Goal: Information Seeking & Learning: Learn about a topic

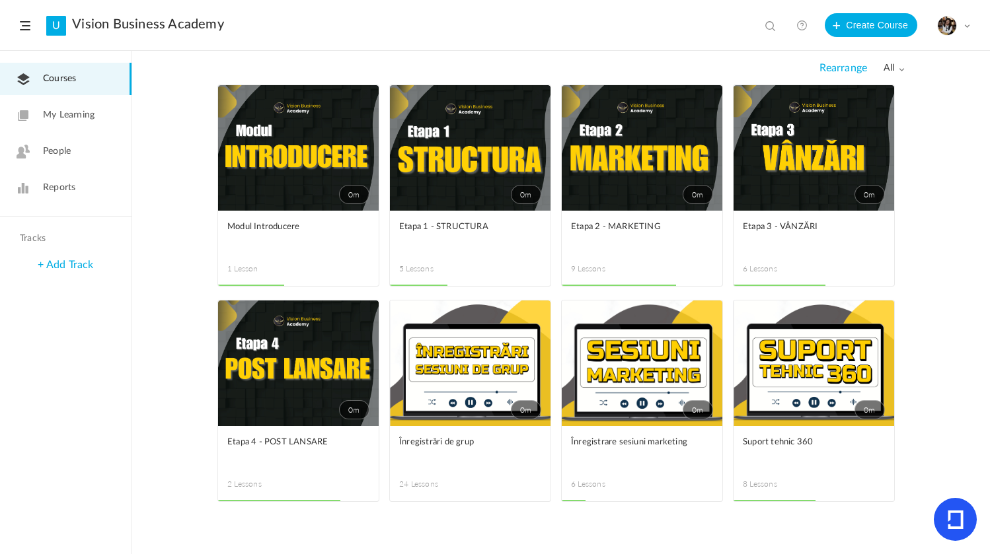
click at [780, 202] on link "0m" at bounding box center [813, 148] width 161 height 126
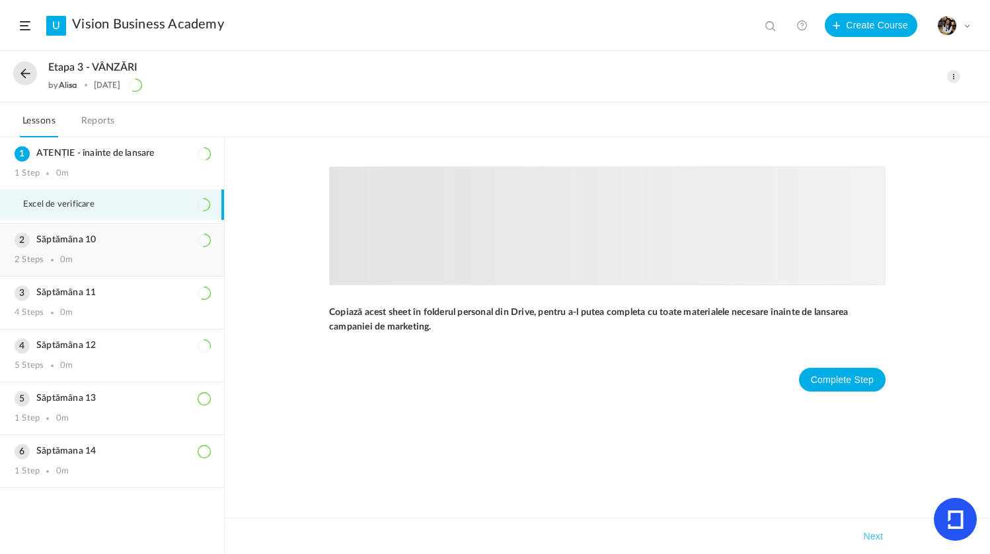
click at [122, 249] on div "Săptămâna 10 2 Steps 0m" at bounding box center [112, 250] width 224 height 52
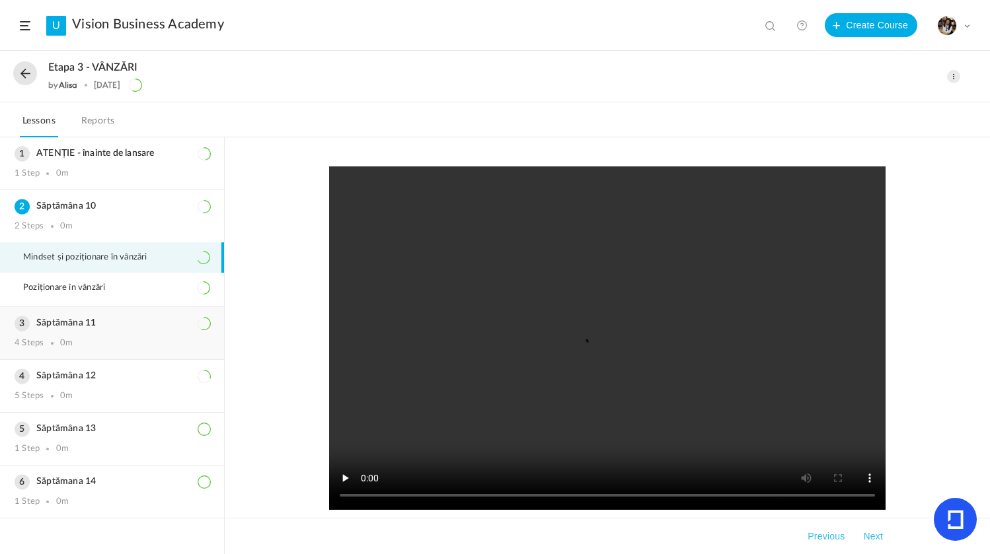
click at [123, 317] on div "Săptămâna 11 4 Steps 0m" at bounding box center [112, 333] width 224 height 52
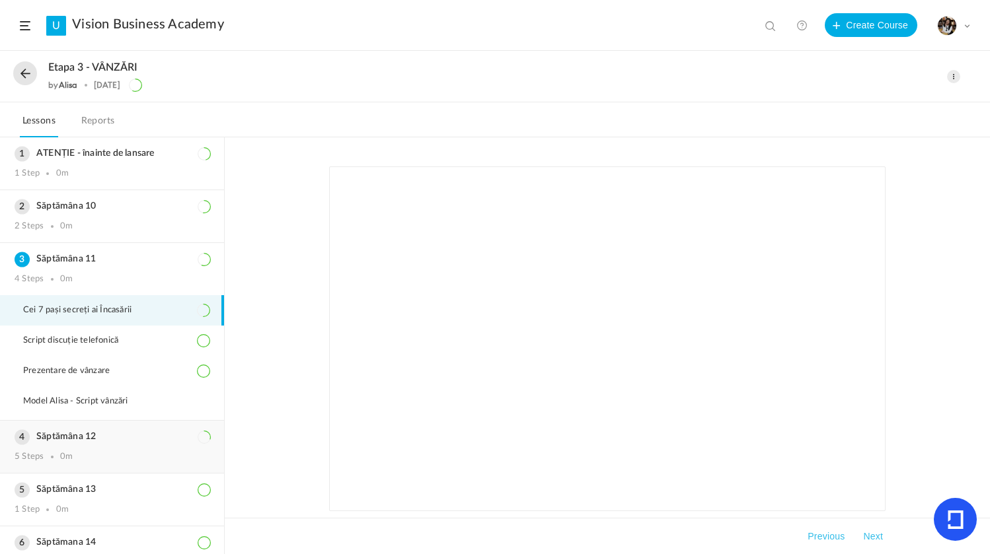
click at [121, 445] on div "Săptămâna 12 5 Steps 0m" at bounding box center [112, 447] width 224 height 52
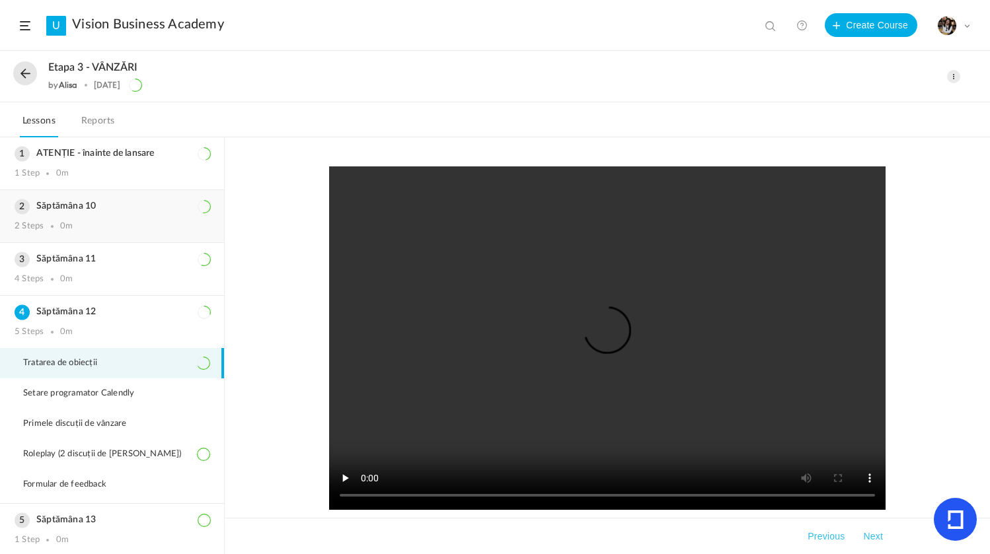
click at [65, 219] on div "Săptămâna 10 2 Steps 0m" at bounding box center [112, 216] width 224 height 52
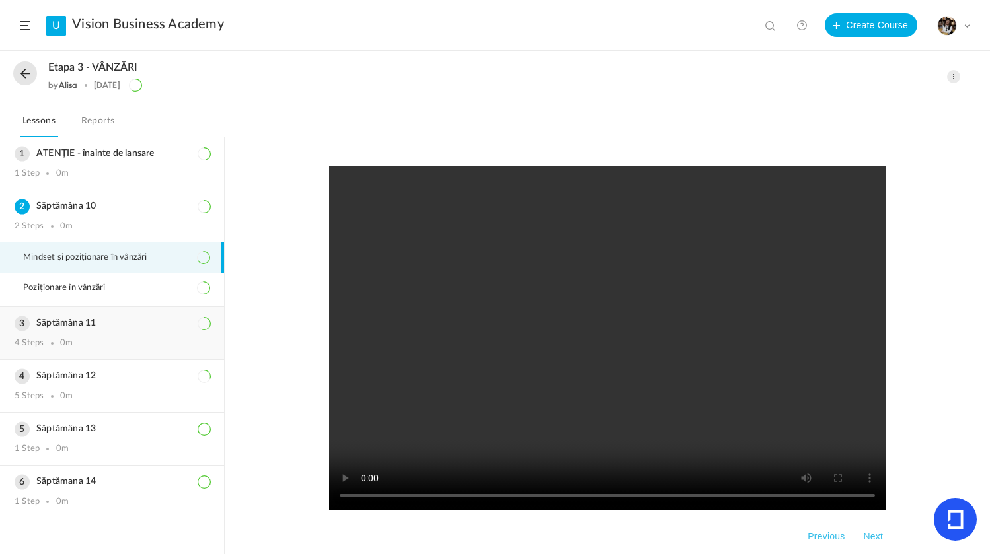
click at [91, 317] on div "Săptămâna 11 4 Steps 0m" at bounding box center [112, 333] width 224 height 52
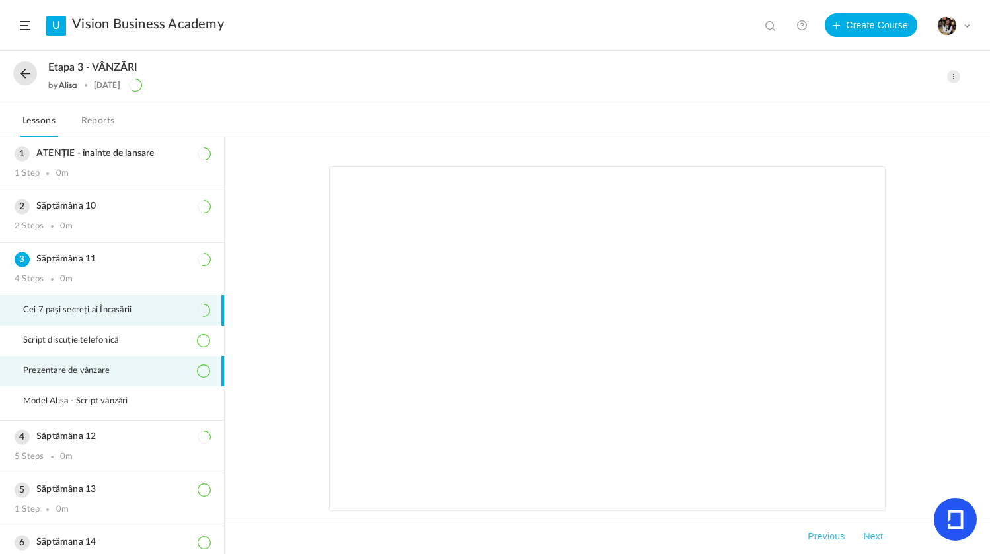
click at [89, 366] on span "Prezentare de vânzare" at bounding box center [74, 371] width 103 height 11
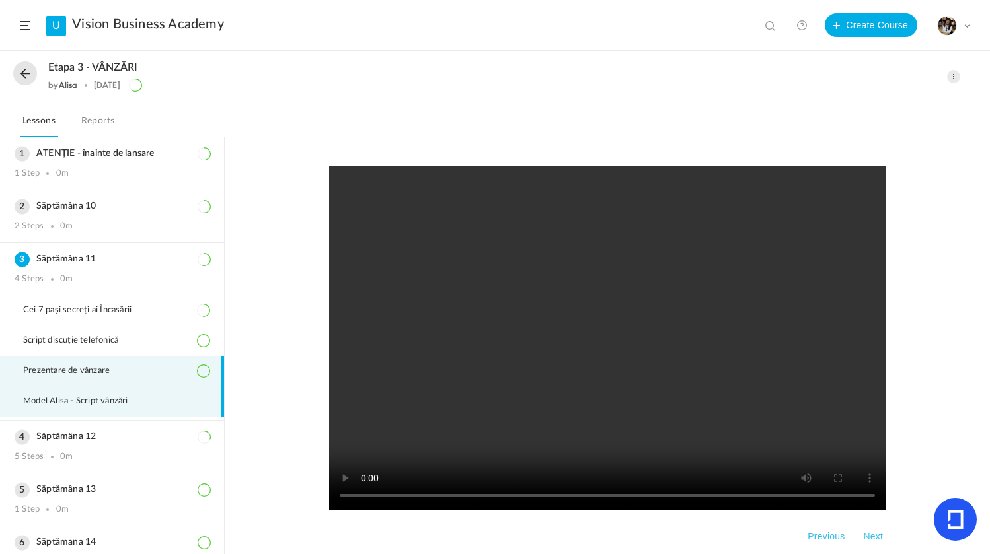
click at [106, 401] on span "Model Alisa - Script vânzări" at bounding box center [84, 401] width 122 height 11
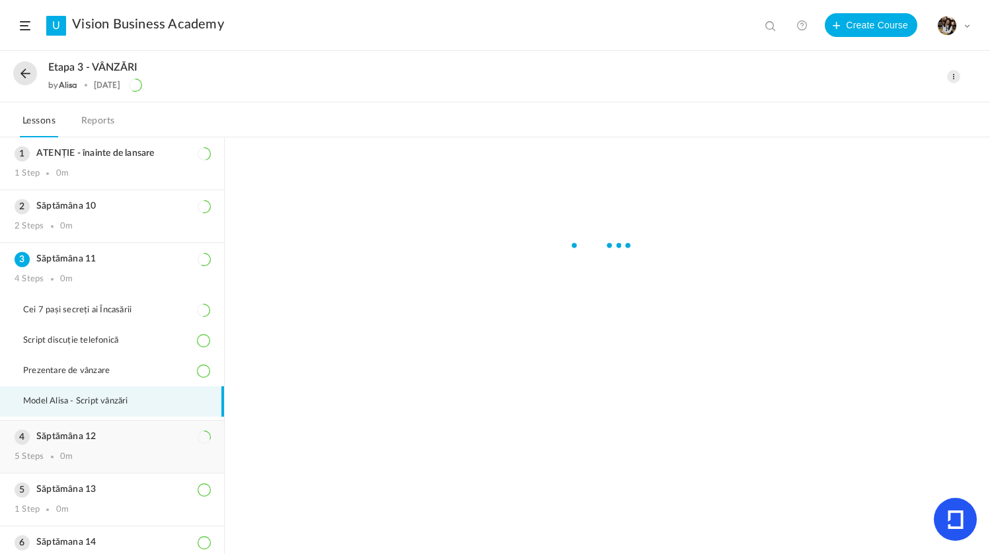
click at [89, 447] on div "Săptămâna 12 5 Steps 0m" at bounding box center [112, 447] width 224 height 52
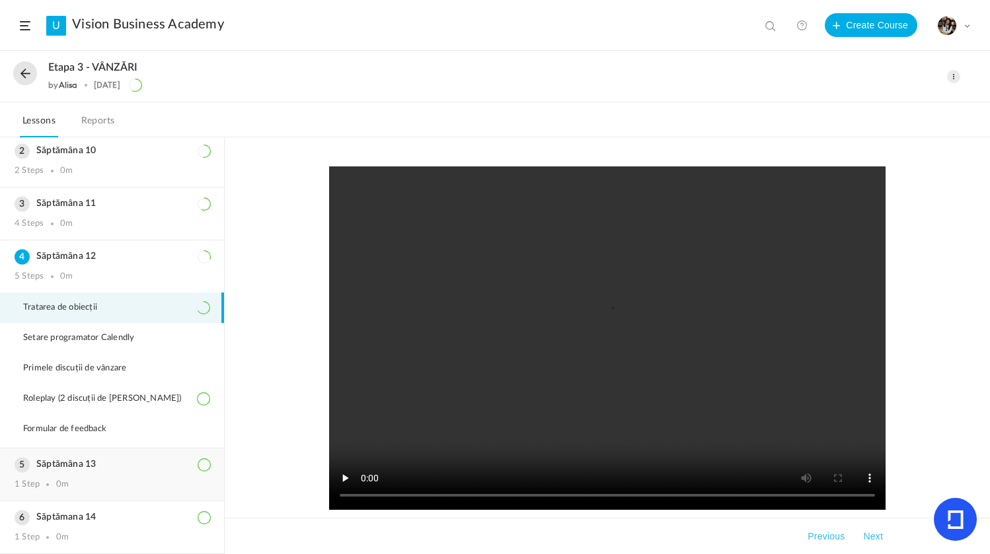
scroll to position [55, 0]
click at [102, 422] on li "Formular de feedback" at bounding box center [112, 429] width 224 height 30
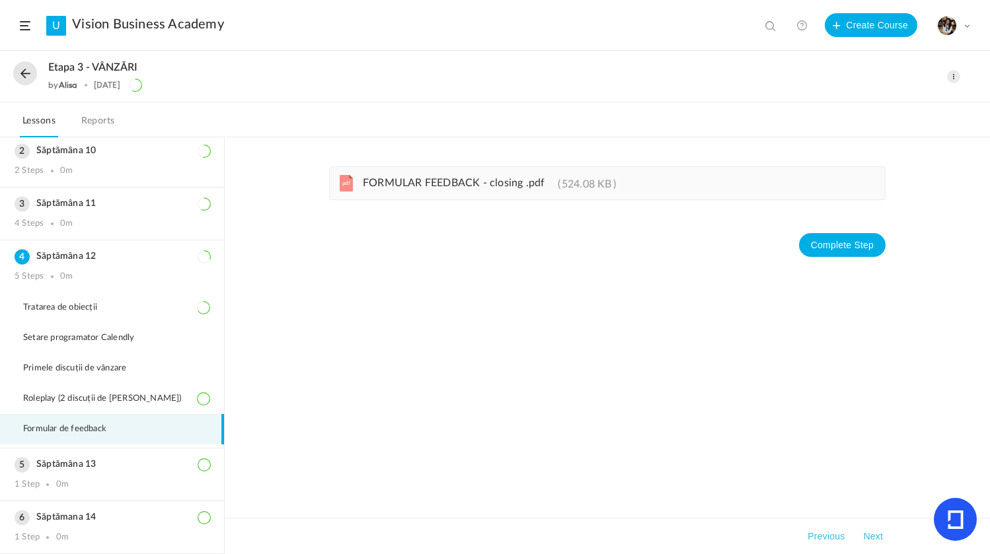
click at [432, 184] on span "FORMULAR FEEDBACK - closing .pdf" at bounding box center [454, 183] width 182 height 11
click at [136, 459] on div "Săptămâna 13 1 Step 0m" at bounding box center [112, 475] width 224 height 52
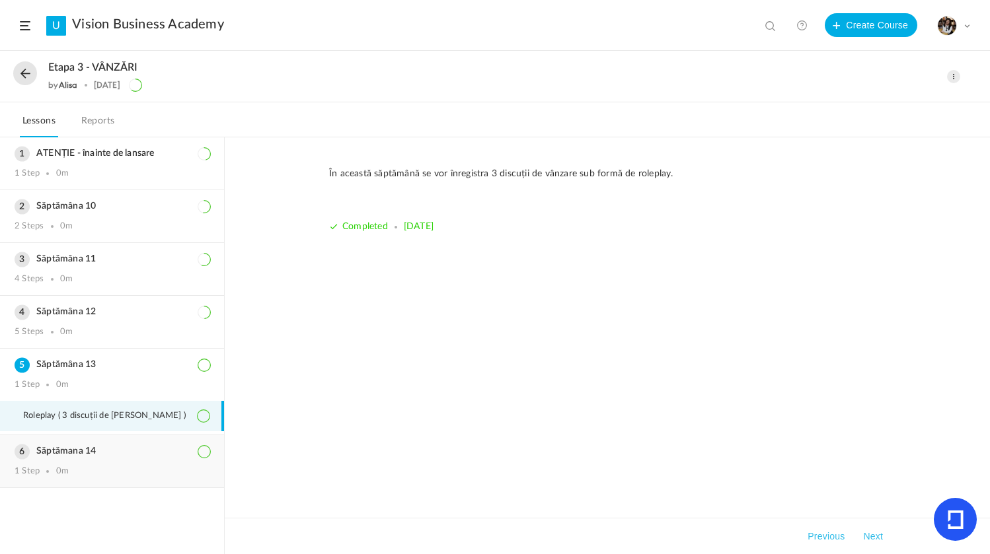
click at [105, 466] on div "1 Step 0m" at bounding box center [112, 471] width 195 height 11
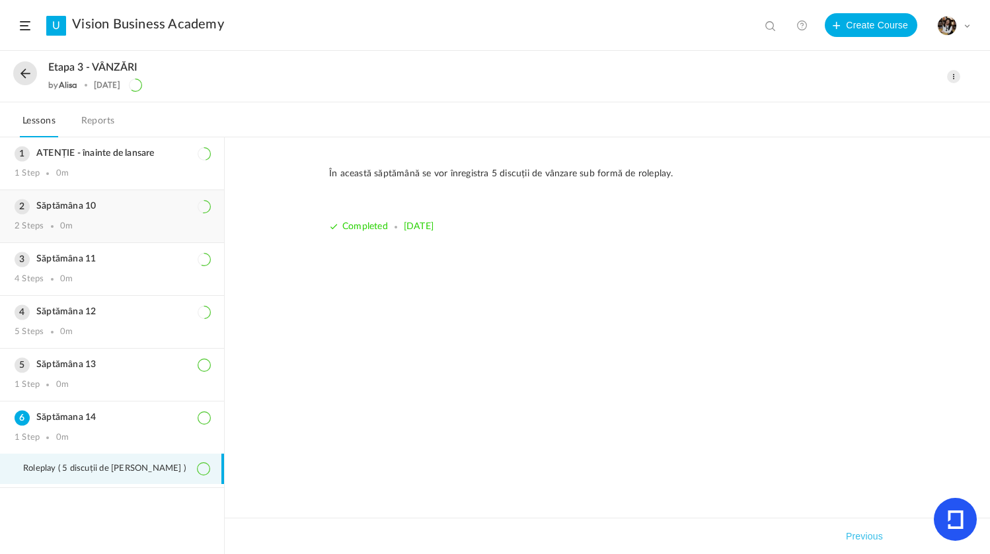
click at [167, 229] on div "2 Steps 0m" at bounding box center [112, 226] width 195 height 11
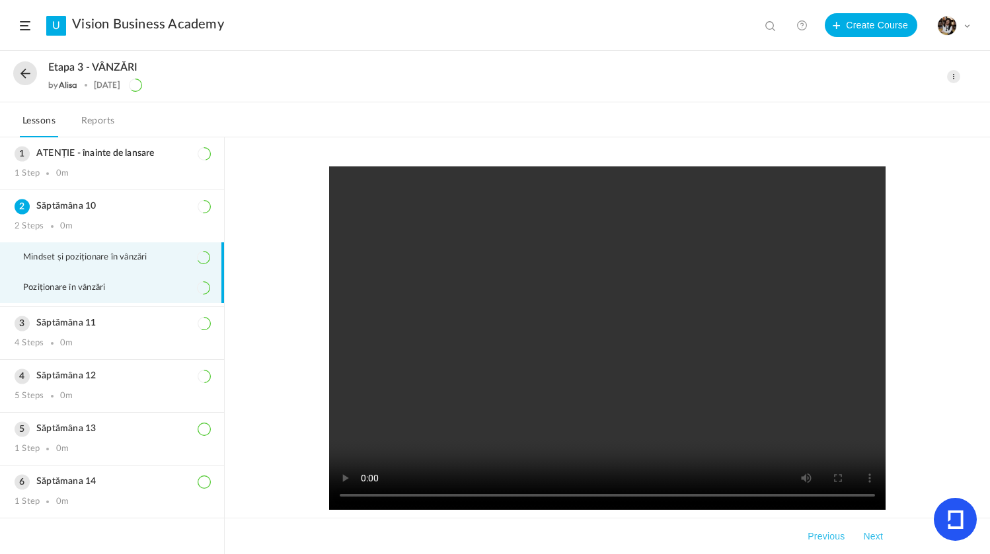
click at [133, 292] on li "Poziționare în vânzări" at bounding box center [112, 288] width 224 height 30
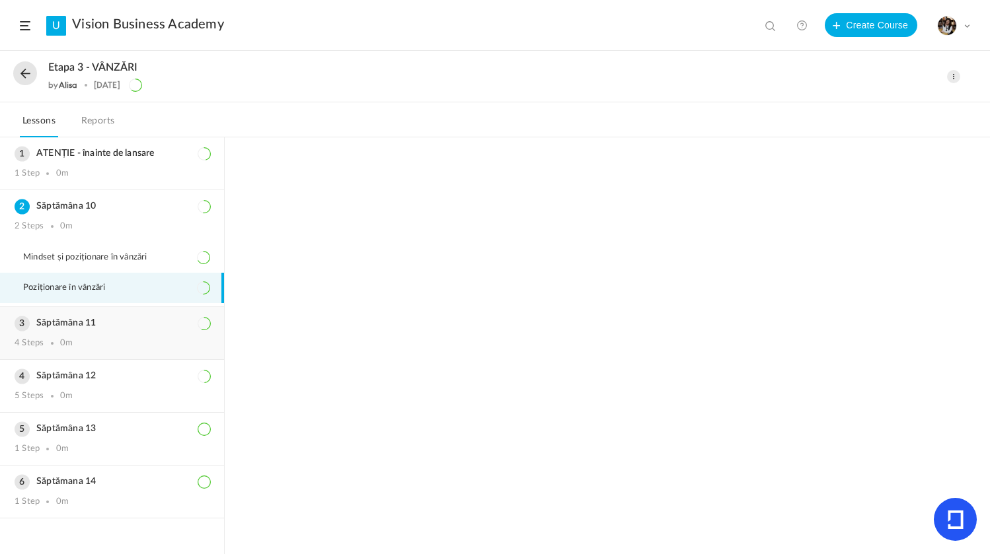
click at [124, 327] on h3 "Săptămâna 11" at bounding box center [112, 323] width 195 height 11
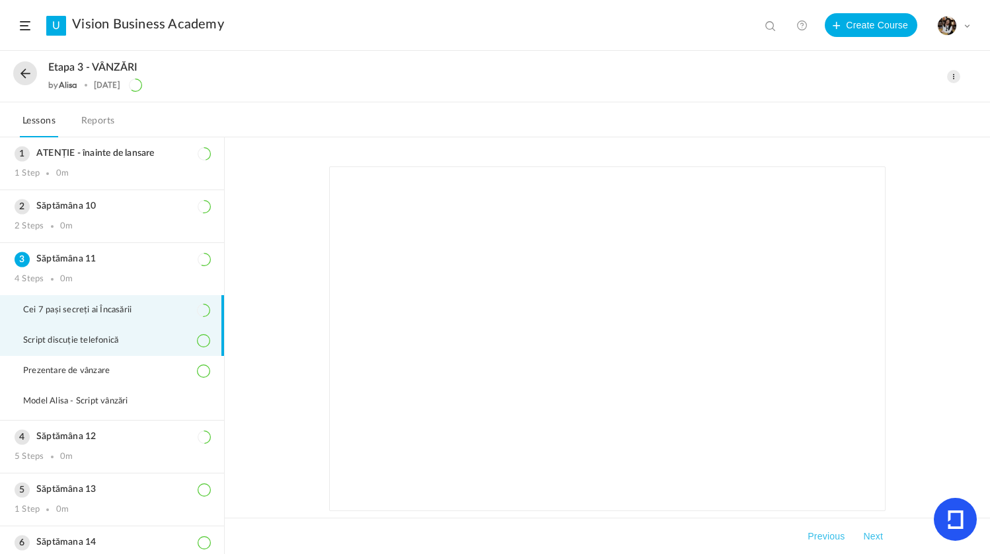
click at [113, 335] on li "Script discuție telefonică" at bounding box center [112, 341] width 224 height 30
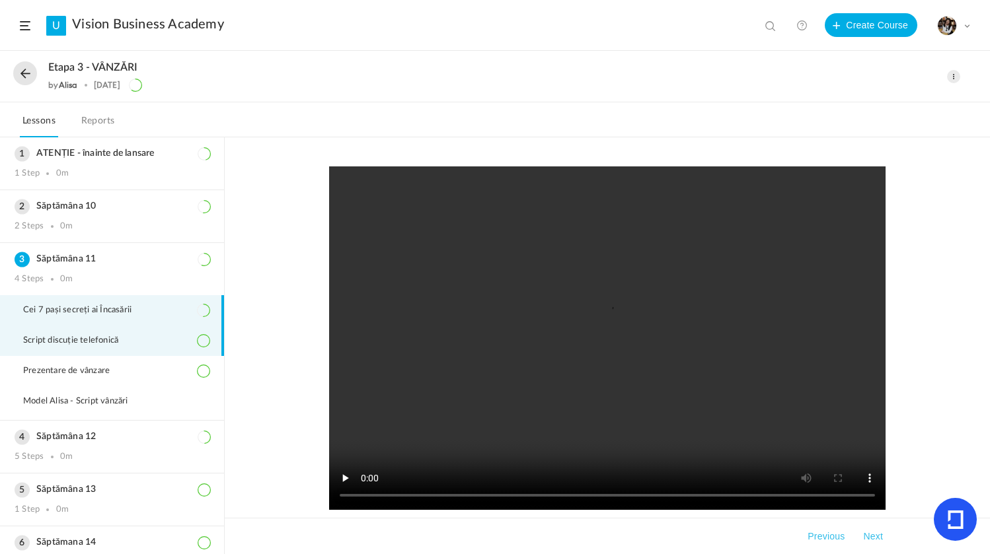
click at [134, 312] on span "Cei 7 pași secreți ai Încasării" at bounding box center [85, 310] width 125 height 11
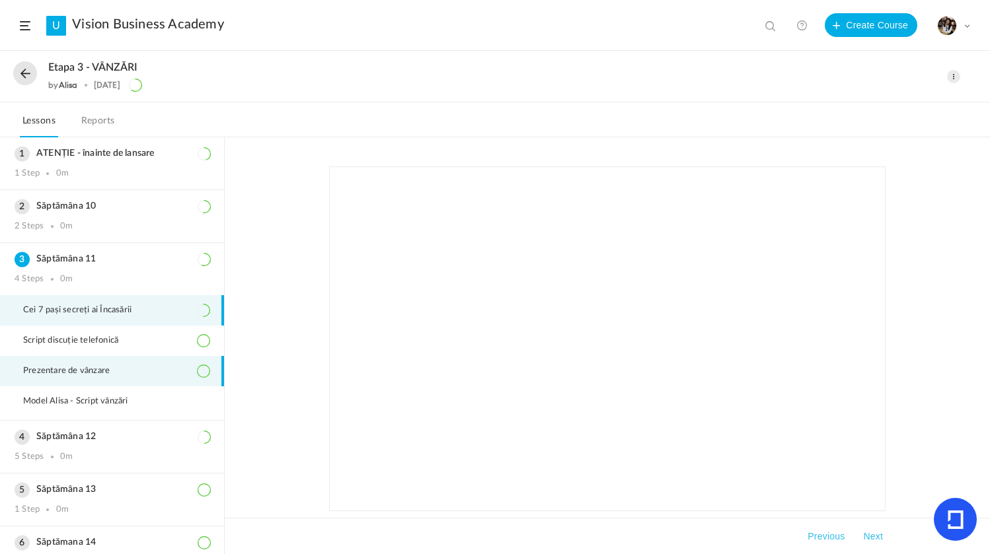
click at [135, 359] on li "Prezentare de vânzare" at bounding box center [112, 371] width 224 height 30
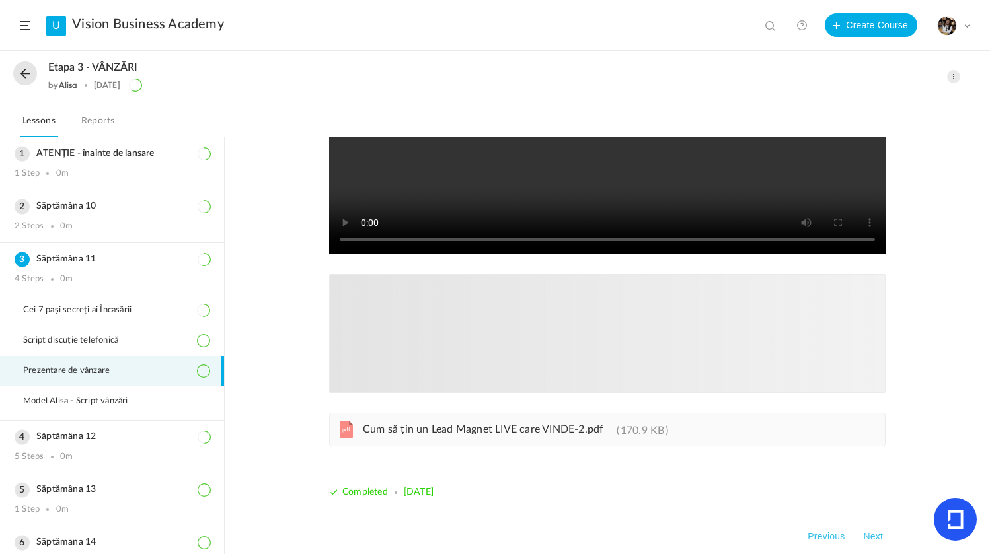
scroll to position [256, 0]
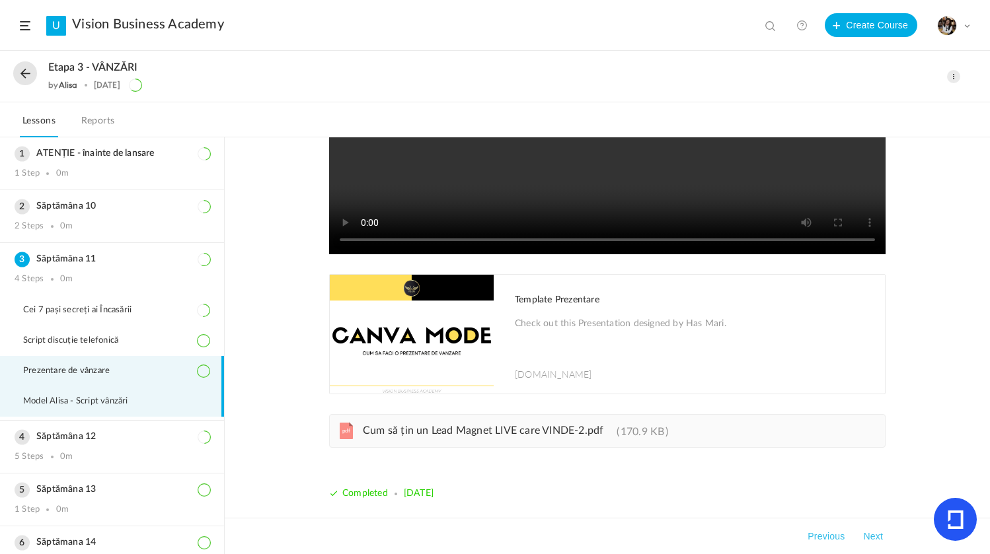
click at [106, 410] on li "Model Alisa - Script vânzări" at bounding box center [112, 401] width 224 height 30
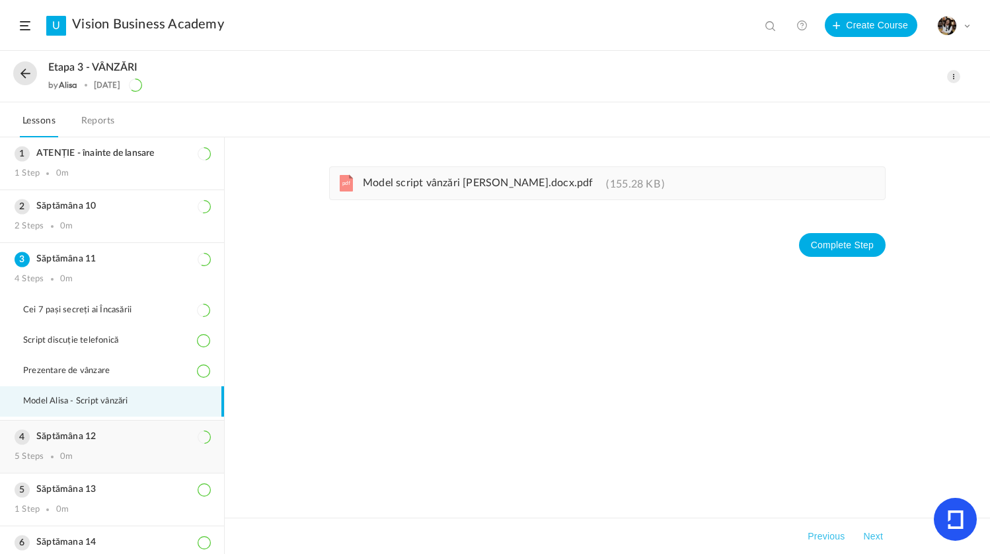
click at [92, 468] on div "Săptămâna 12 5 Steps 0m" at bounding box center [112, 447] width 224 height 52
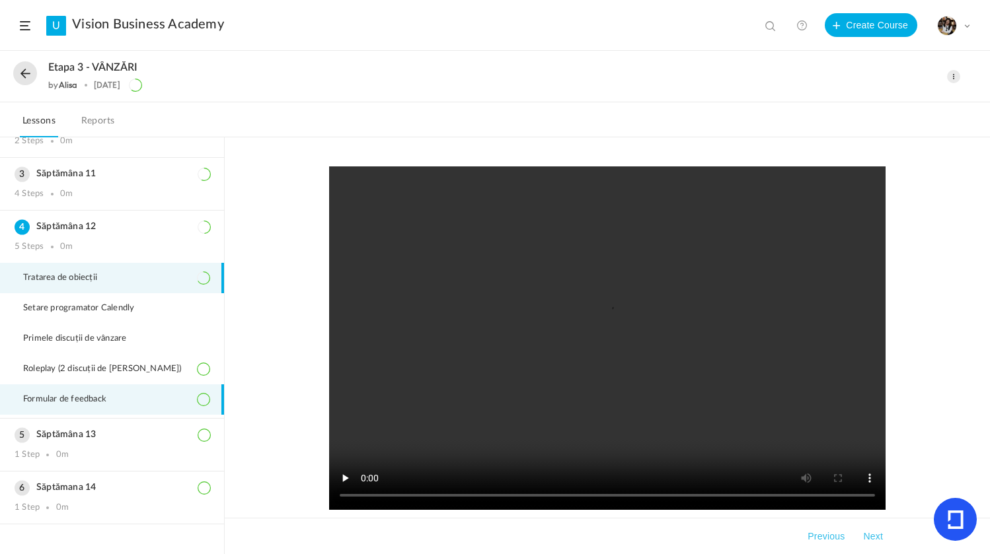
scroll to position [85, 0]
click at [114, 407] on li "Formular de feedback" at bounding box center [112, 400] width 224 height 30
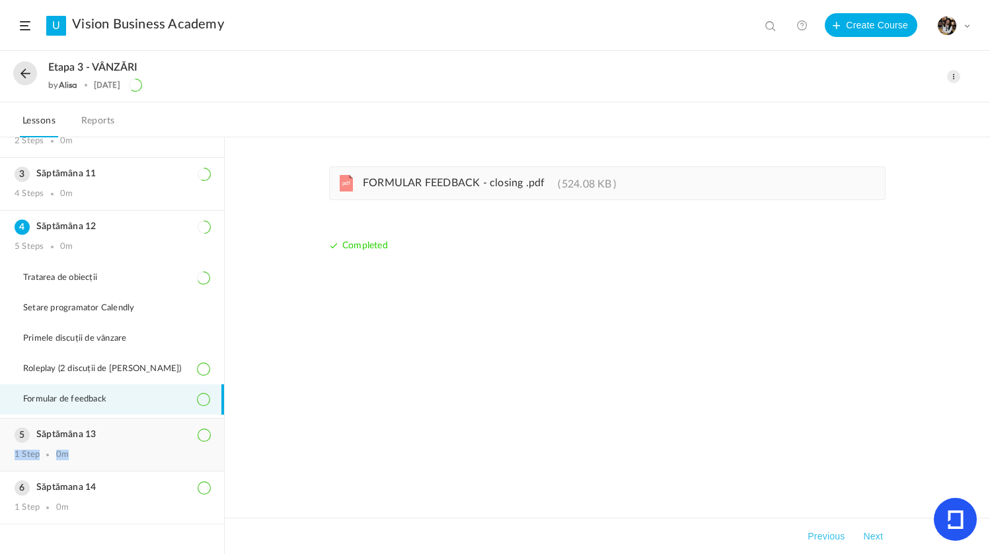
click at [110, 450] on div "Săptămâna 13 1 Step 0m" at bounding box center [112, 445] width 224 height 52
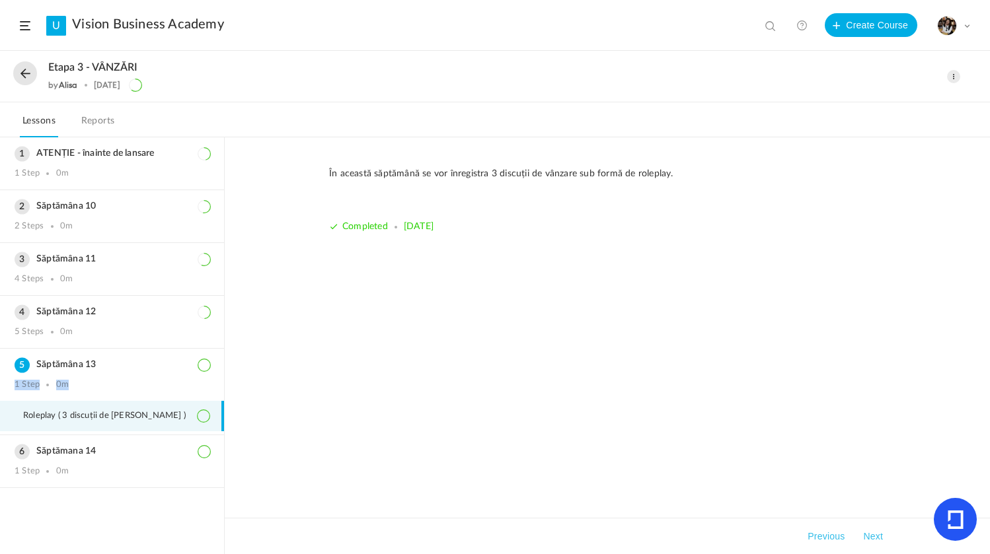
click at [24, 79] on button at bounding box center [25, 73] width 24 height 24
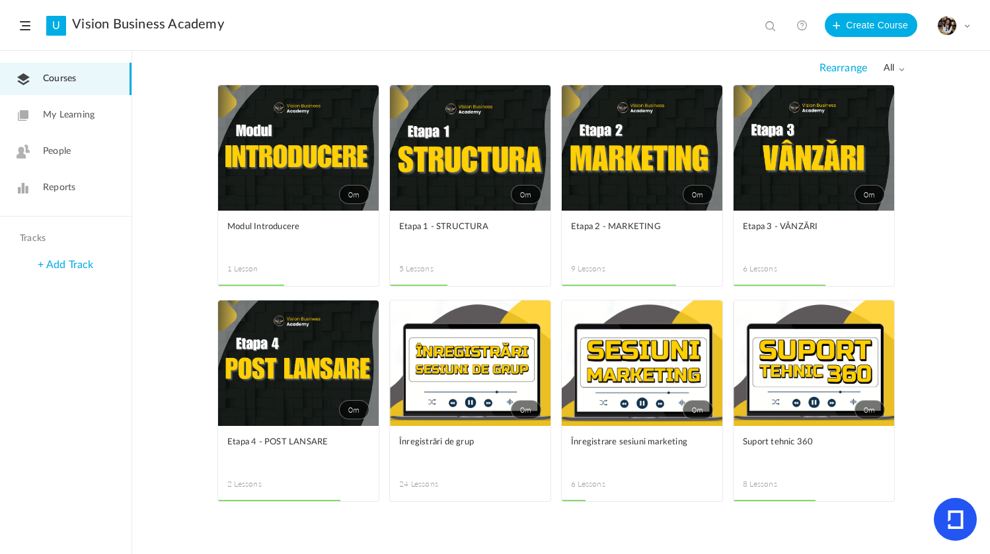
click at [790, 217] on figcaption "Etapa 3 - VÂNZĂRI 6 Lessons" at bounding box center [813, 248] width 161 height 75
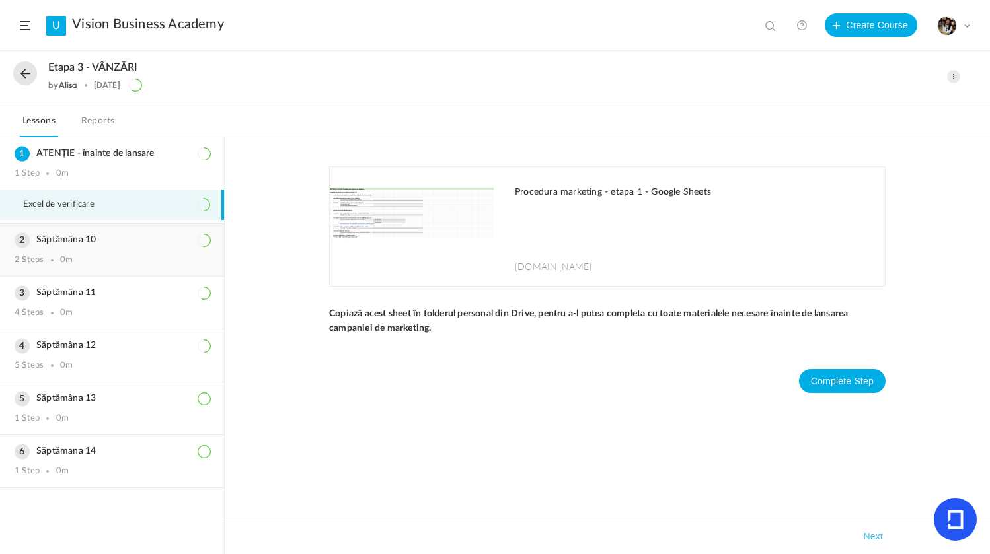
click at [120, 264] on div "2 Steps 0m" at bounding box center [112, 260] width 195 height 11
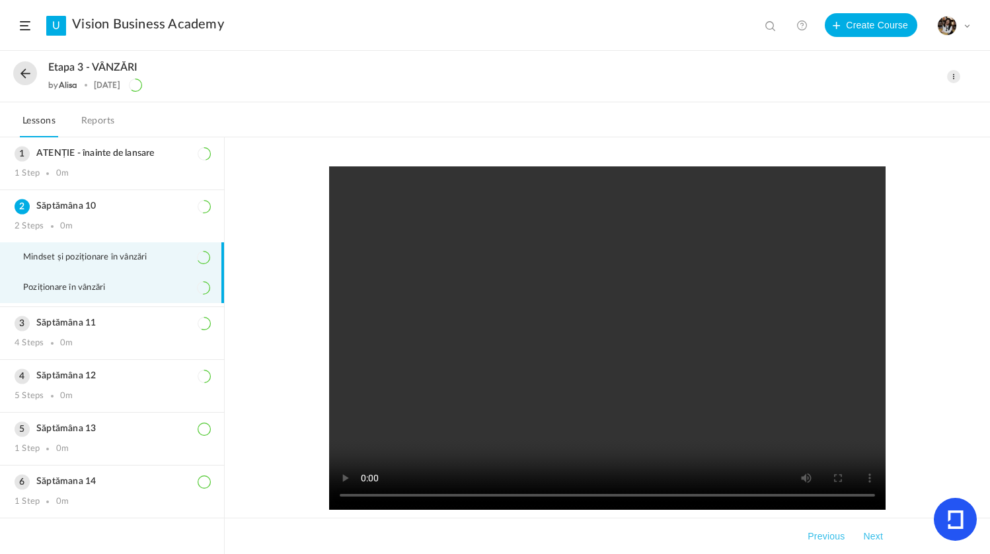
click at [52, 288] on span "Poziționare în vânzări" at bounding box center [72, 288] width 98 height 11
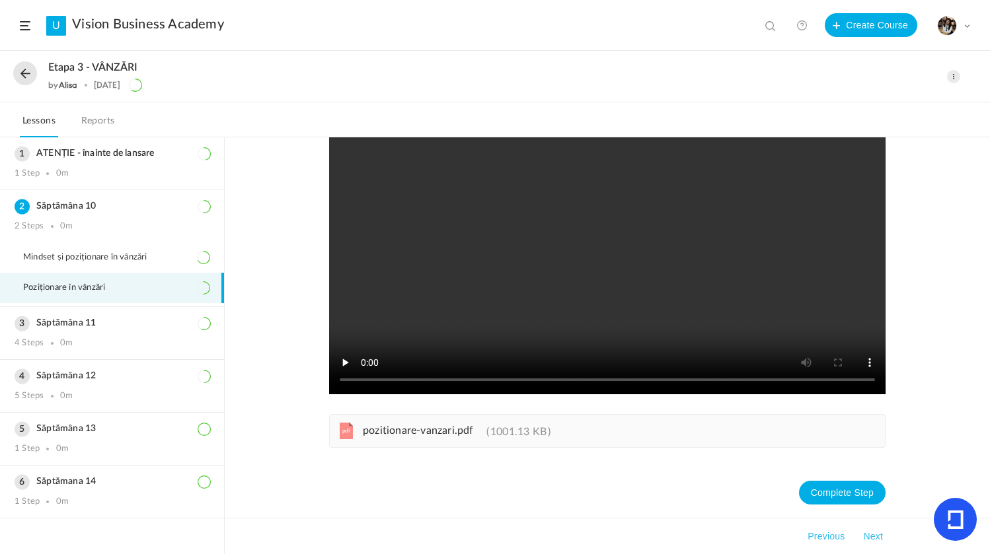
scroll to position [116, 0]
click at [151, 328] on h3 "Săptămâna 11" at bounding box center [112, 323] width 195 height 11
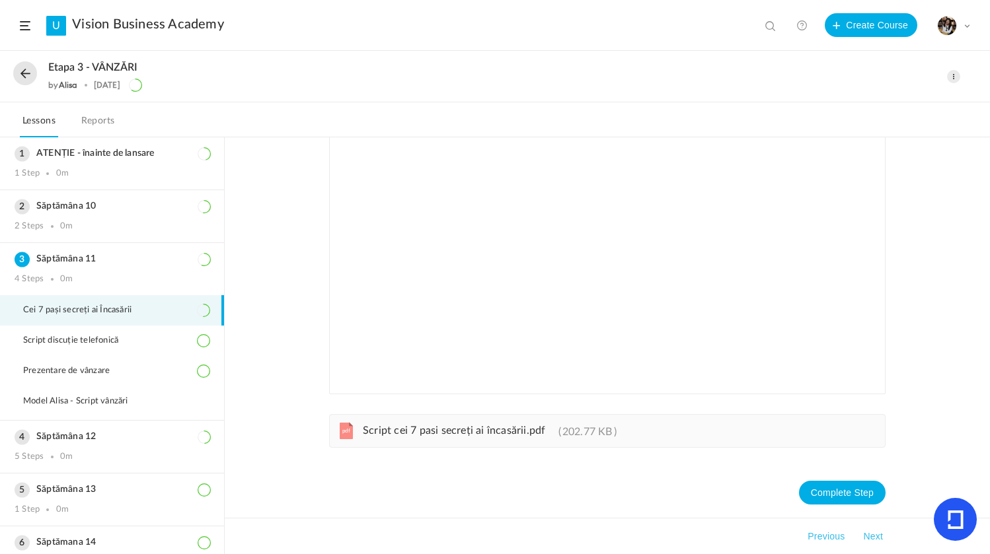
scroll to position [118, 0]
click at [126, 316] on li "Cei 7 pași secreți ai Încasării" at bounding box center [112, 310] width 224 height 30
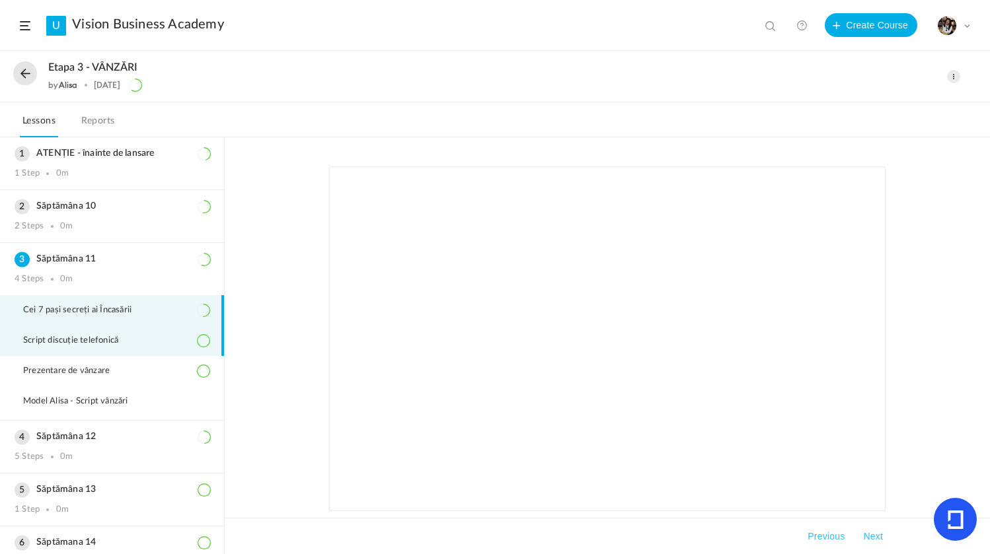
click at [118, 335] on li "Script discuție telefonică" at bounding box center [112, 341] width 224 height 30
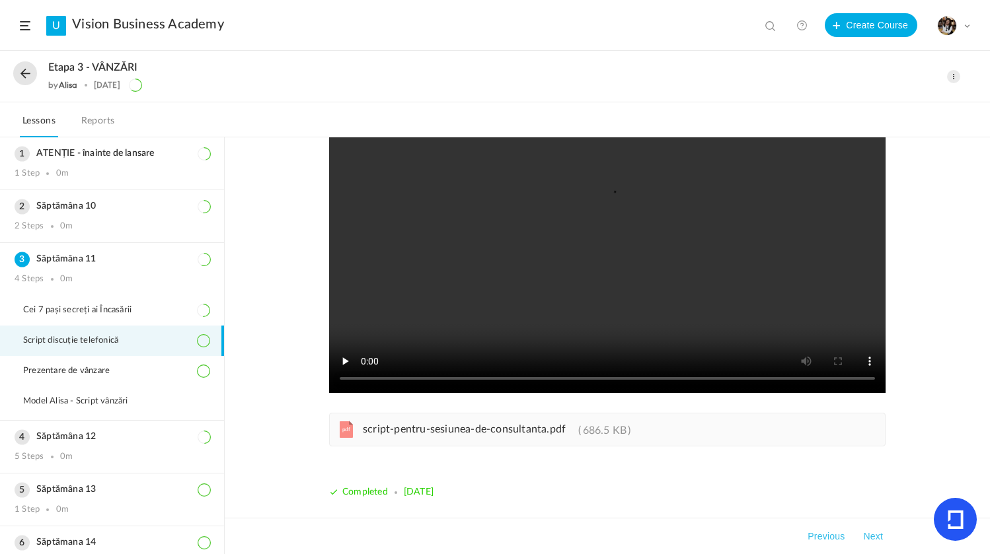
scroll to position [117, 0]
click at [73, 382] on li "Prezentare de vânzare" at bounding box center [112, 371] width 224 height 30
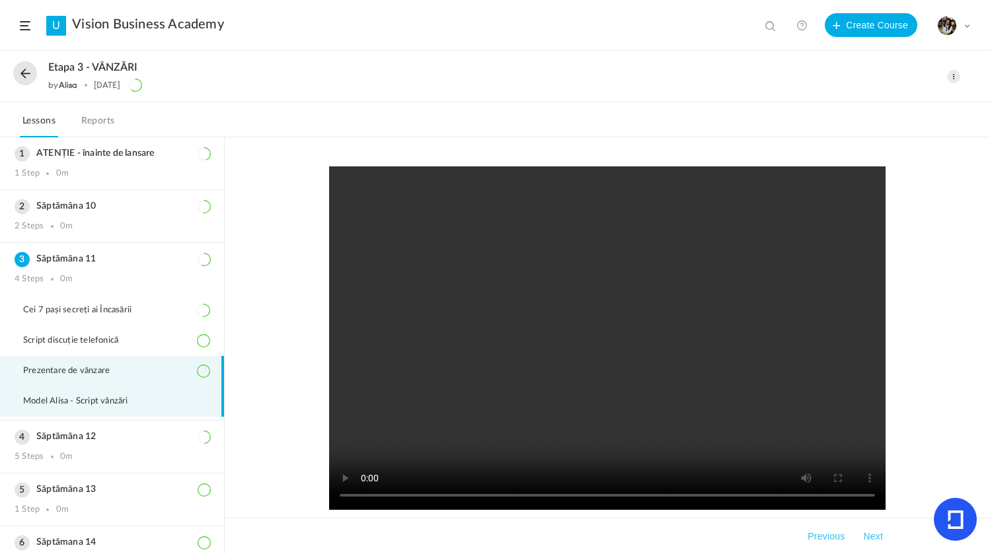
click at [88, 405] on span "Model Alisa - Script vânzări" at bounding box center [84, 401] width 122 height 11
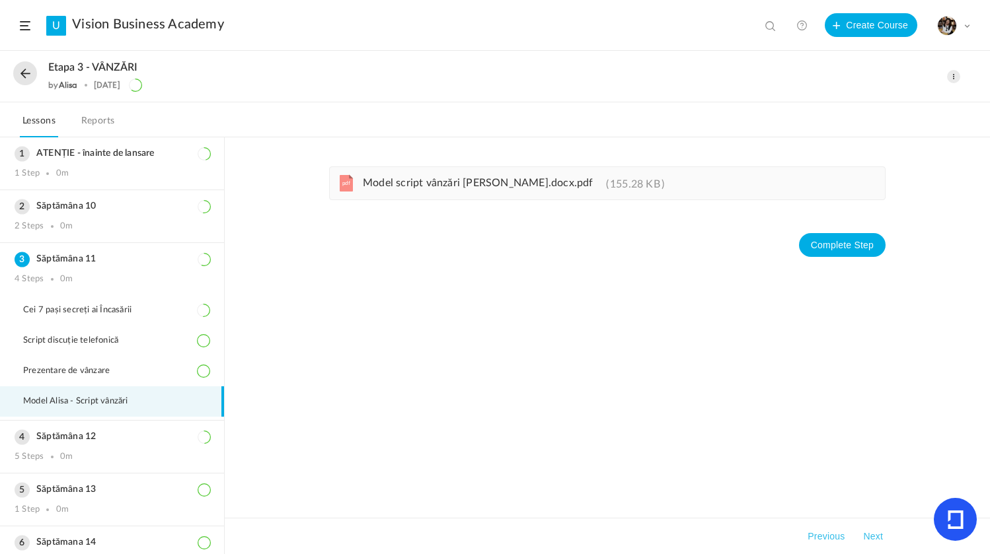
click at [21, 73] on button at bounding box center [25, 73] width 24 height 24
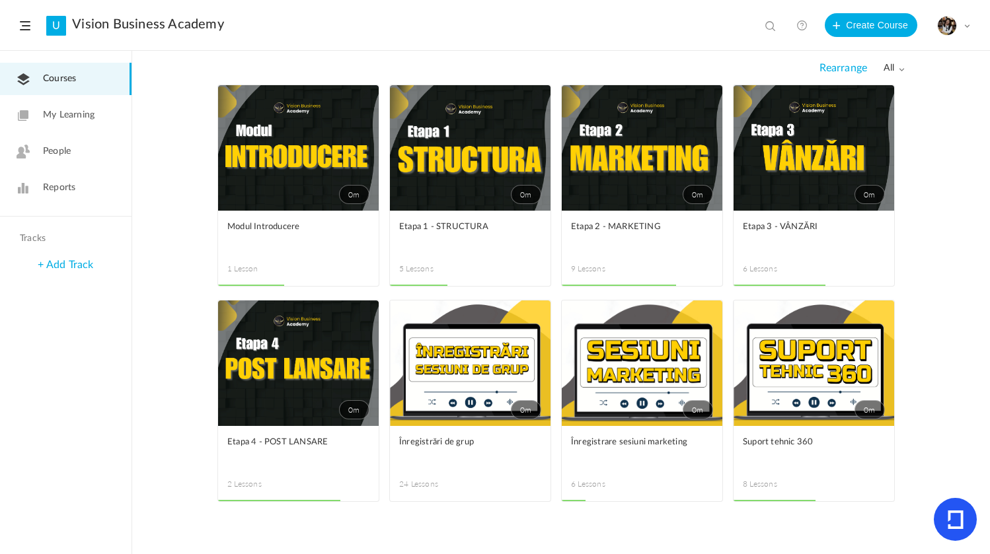
click at [444, 177] on link "0m" at bounding box center [470, 148] width 161 height 126
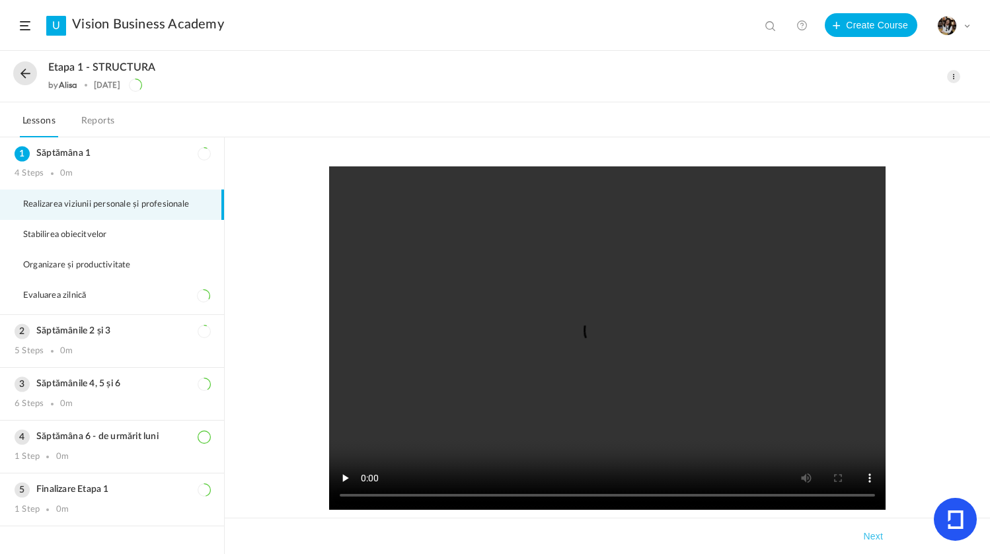
click at [26, 69] on button at bounding box center [25, 73] width 24 height 24
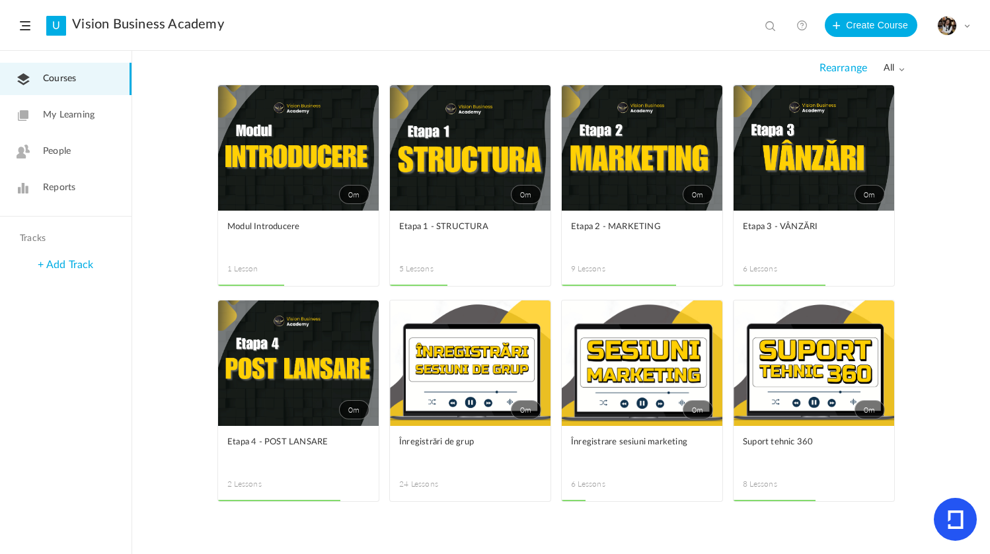
click at [640, 215] on figcaption "Etapa 2 - MARKETING 9 Lessons" at bounding box center [642, 248] width 161 height 75
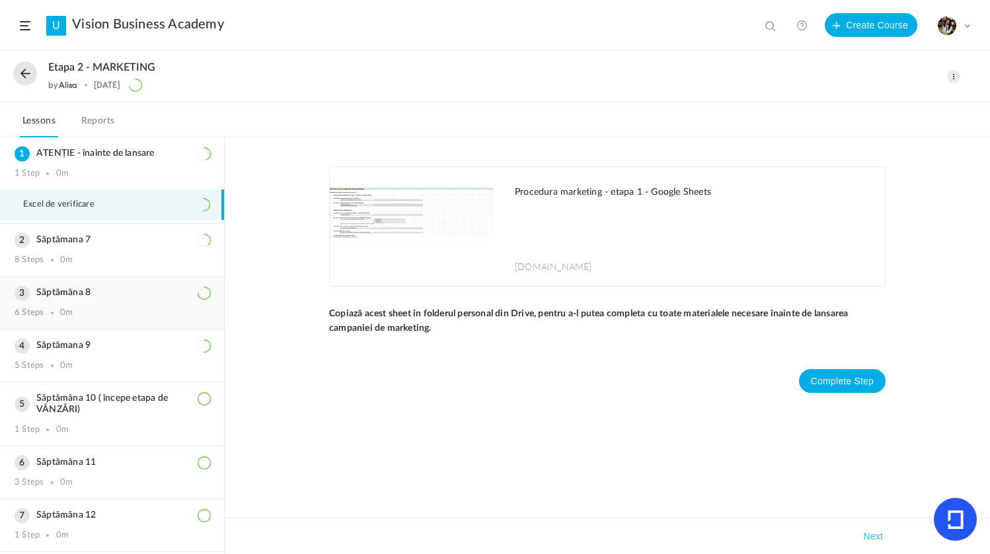
click at [123, 301] on div "Săptămâna 8 6 Steps 0m" at bounding box center [112, 303] width 224 height 52
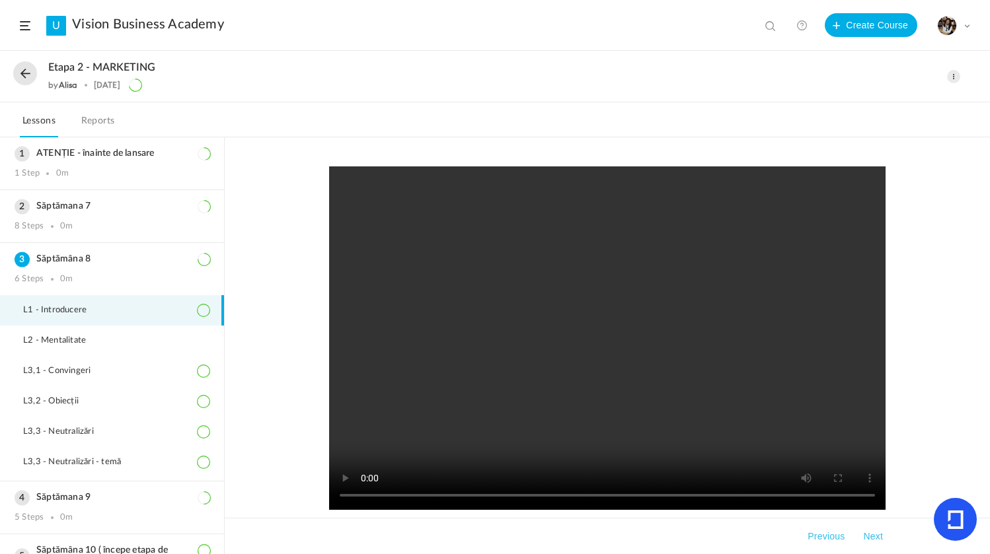
click at [24, 71] on button at bounding box center [25, 73] width 24 height 24
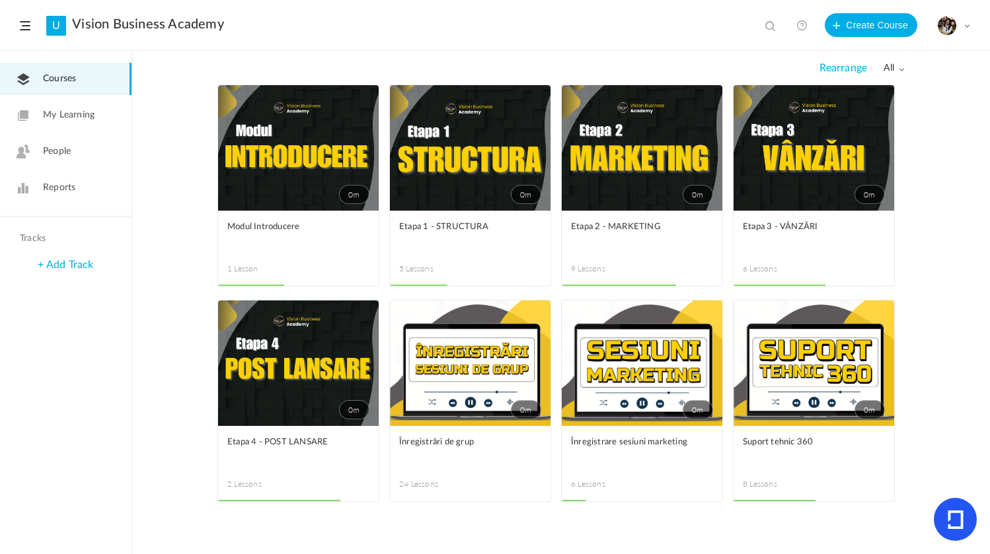
click at [773, 210] on link "0m" at bounding box center [813, 148] width 161 height 126
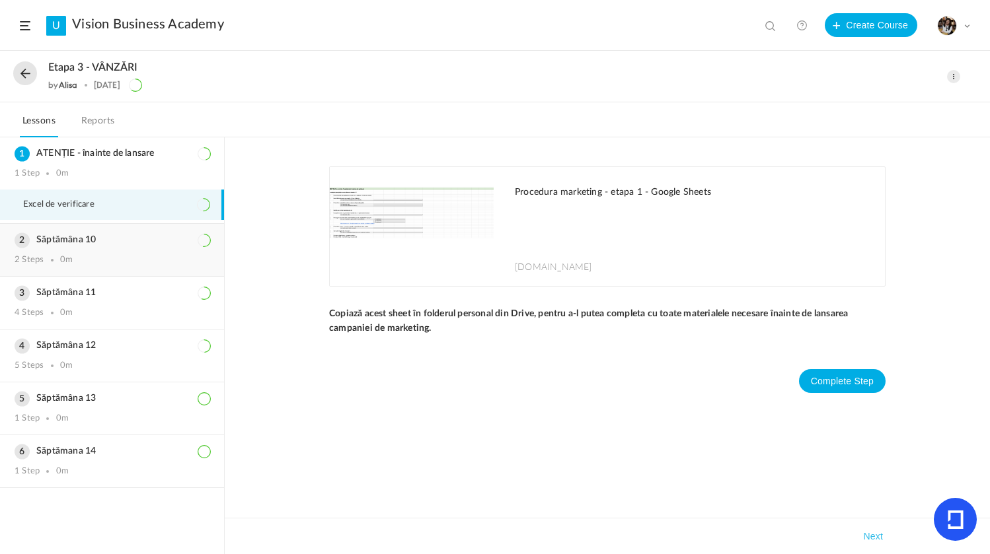
click at [116, 249] on div "Săptămâna 10 2 Steps 0m" at bounding box center [112, 250] width 224 height 52
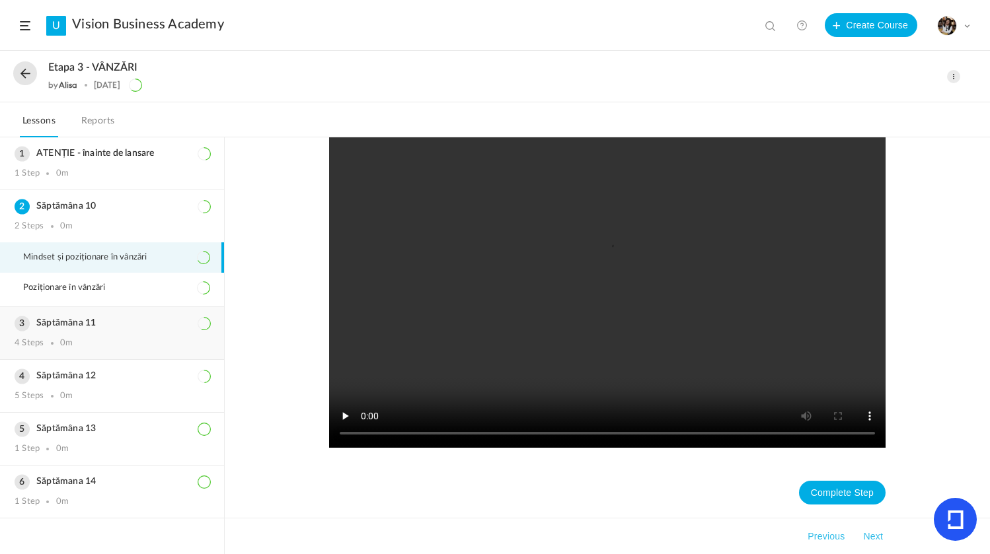
scroll to position [480, 0]
click at [99, 291] on span "Poziționare în vânzări" at bounding box center [72, 288] width 98 height 11
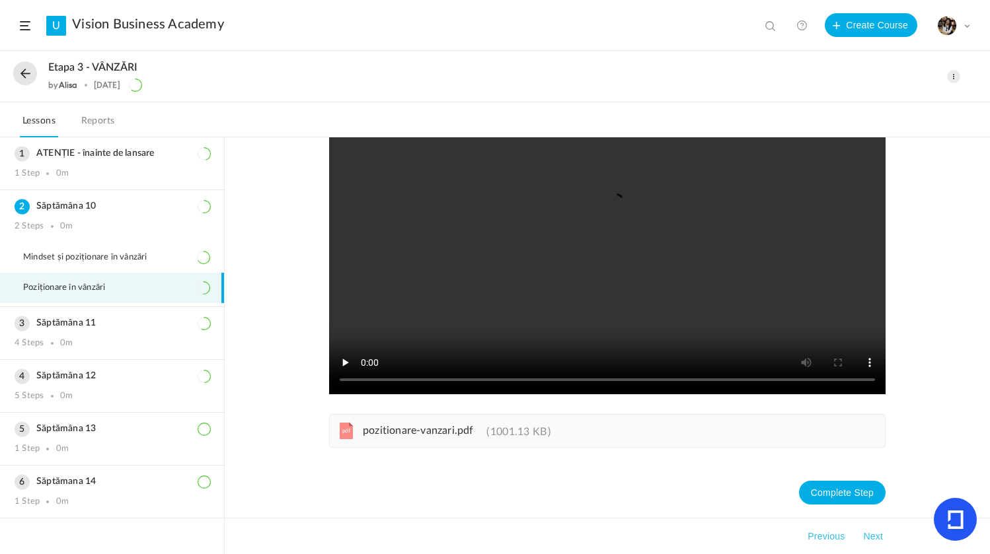
scroll to position [116, 0]
click at [125, 318] on h3 "Săptămâna 11" at bounding box center [112, 323] width 195 height 11
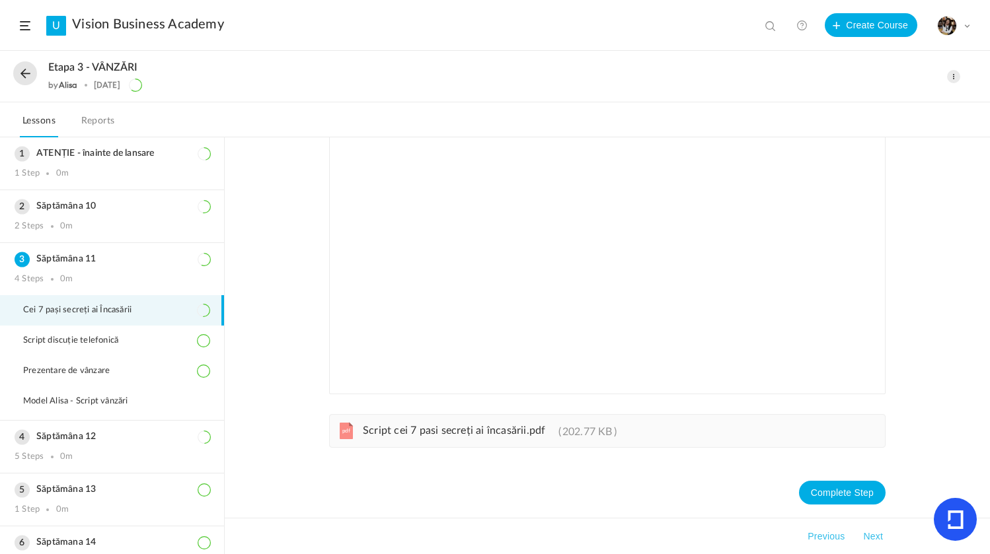
scroll to position [118, 0]
click at [134, 334] on li "Script discuție telefonică" at bounding box center [112, 341] width 224 height 30
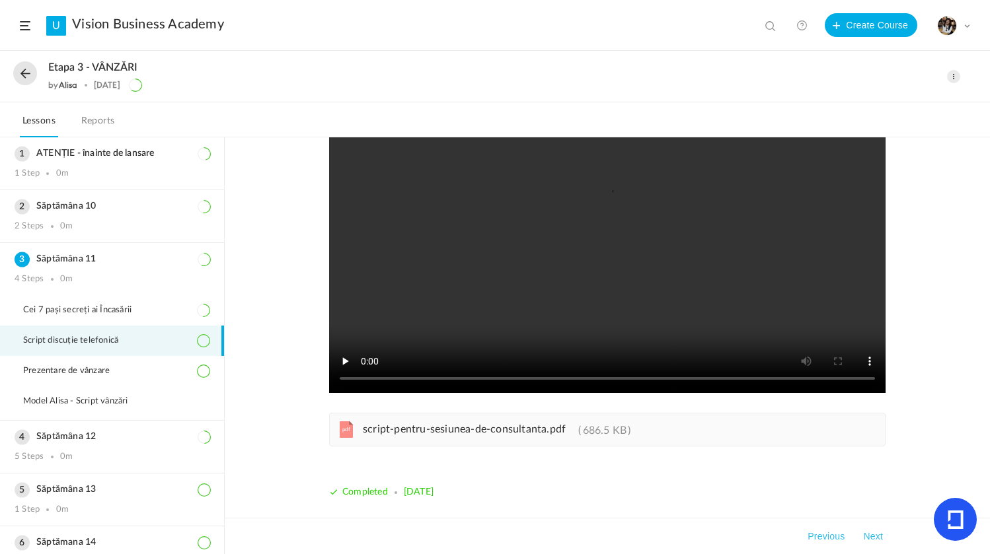
scroll to position [117, 0]
click at [105, 369] on span "Prezentare de vânzare" at bounding box center [74, 371] width 103 height 11
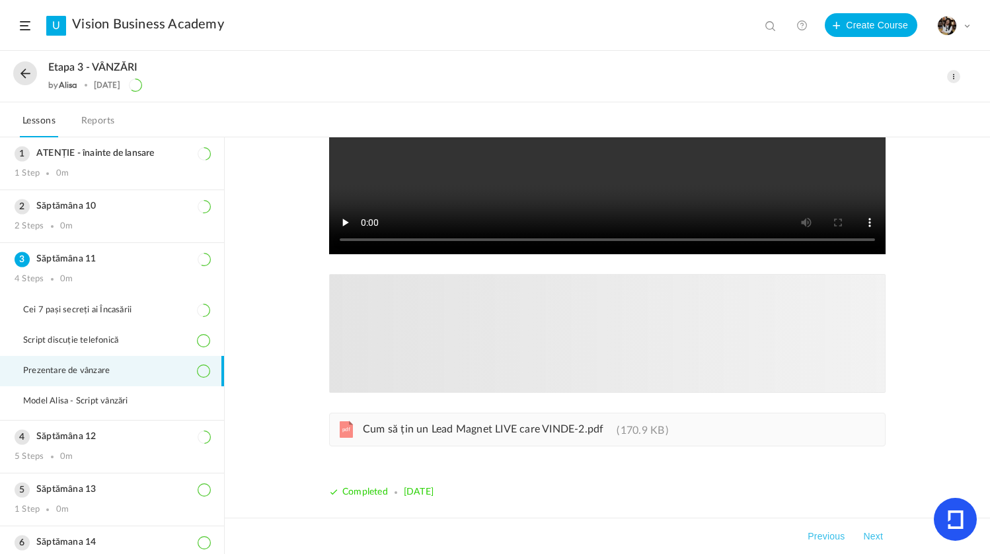
scroll to position [256, 0]
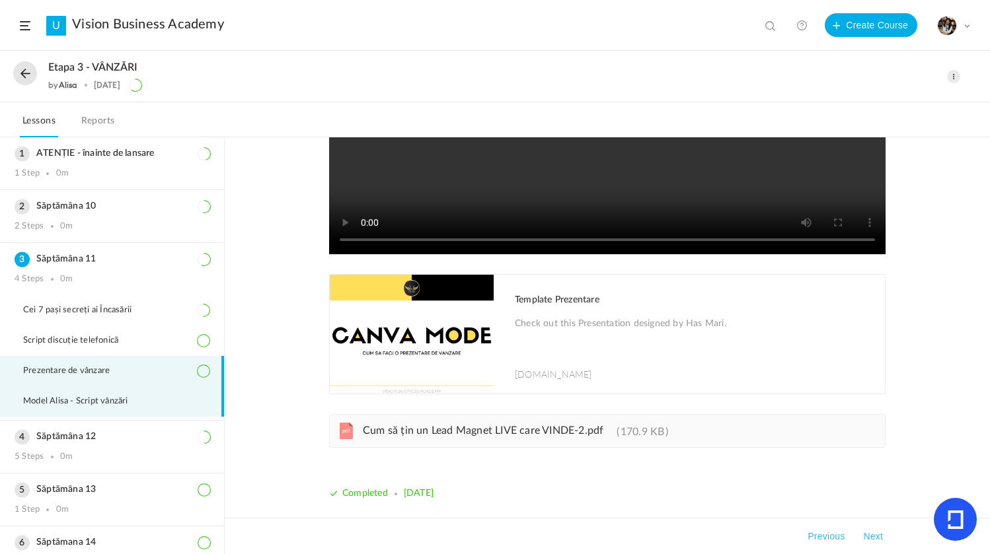
click at [116, 402] on span "Model Alisa - Script vânzări" at bounding box center [84, 401] width 122 height 11
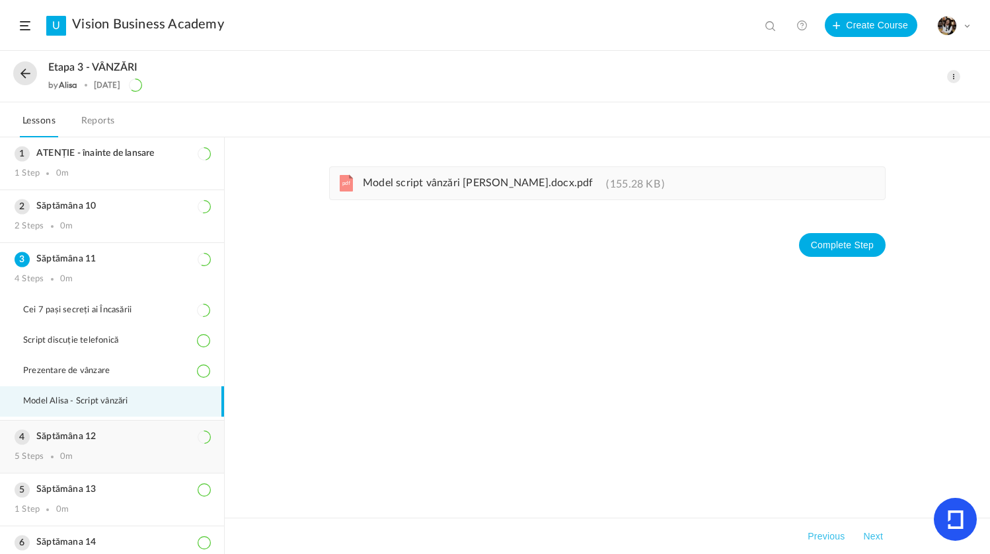
click at [105, 422] on div "Săptămâna 12 5 Steps 0m" at bounding box center [112, 447] width 224 height 52
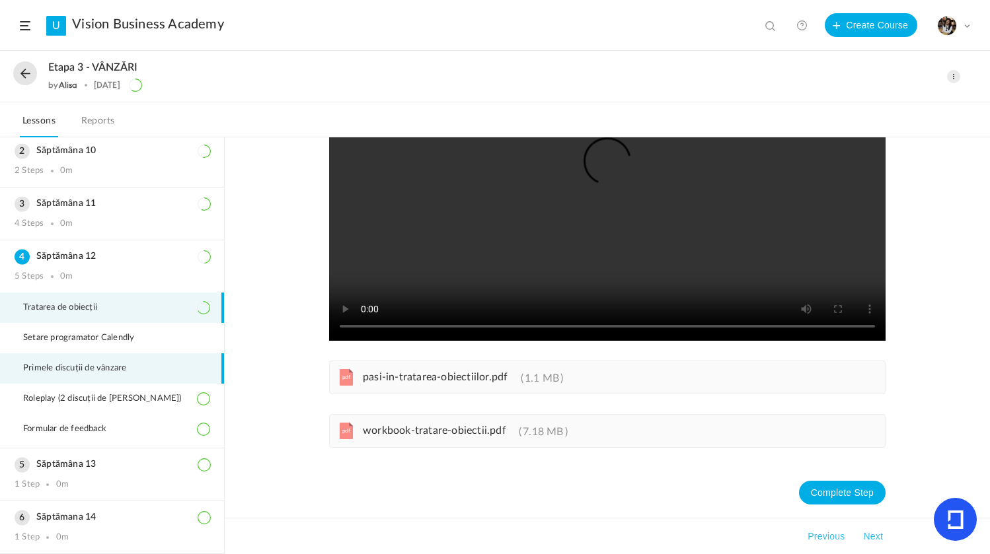
scroll to position [16, 0]
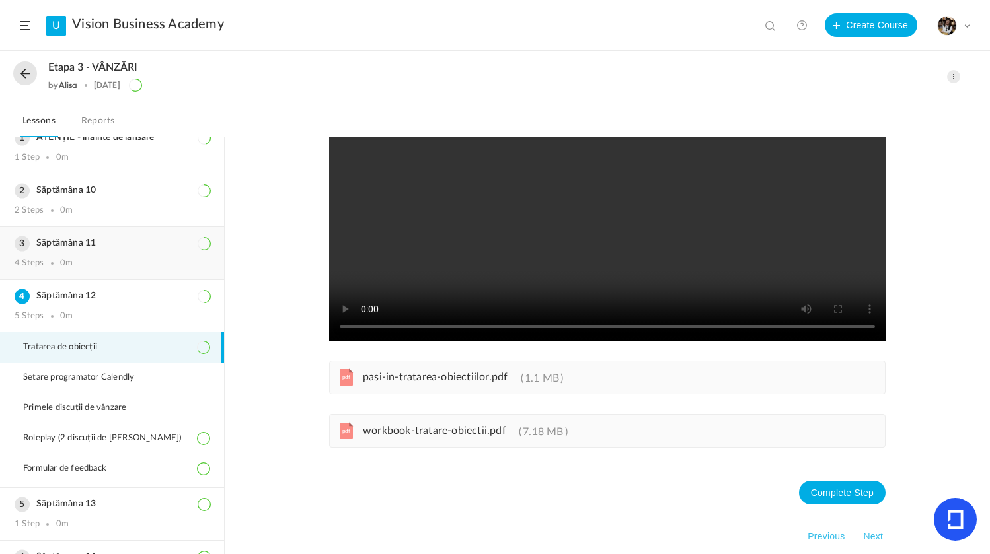
click at [93, 244] on h3 "Săptămâna 11" at bounding box center [112, 243] width 195 height 11
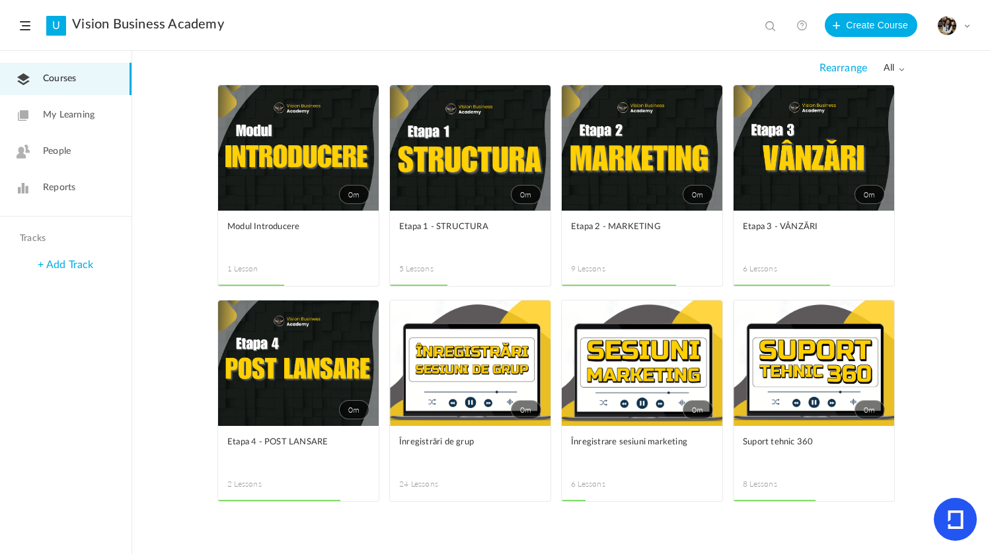
click at [587, 178] on link "0m" at bounding box center [642, 148] width 161 height 126
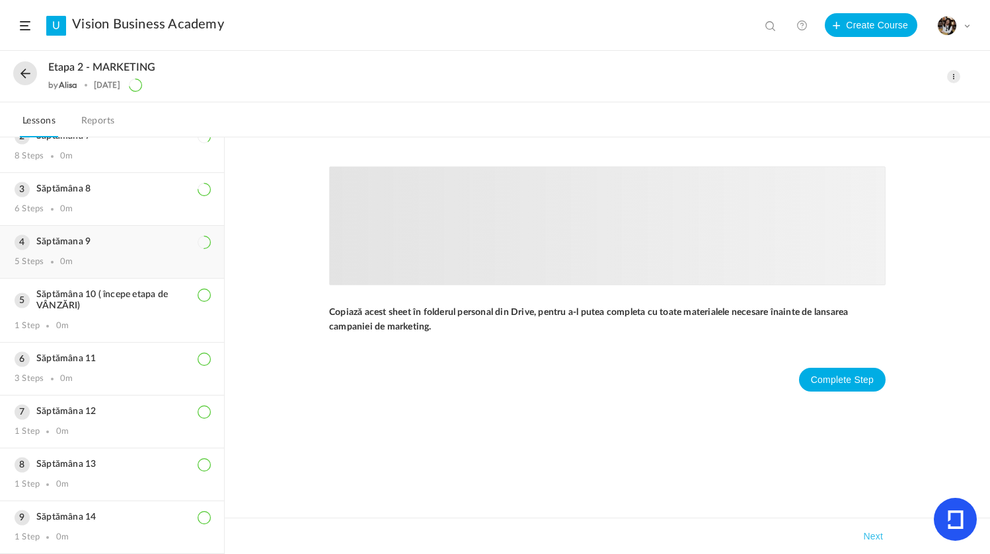
scroll to position [104, 0]
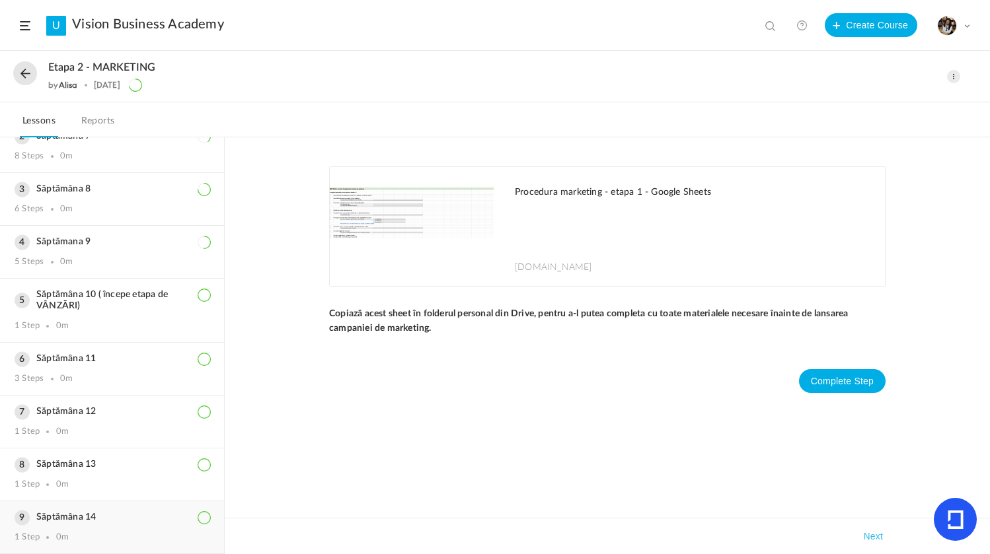
click at [93, 525] on div "Săptămâna 14 1 Step 0m" at bounding box center [112, 527] width 224 height 52
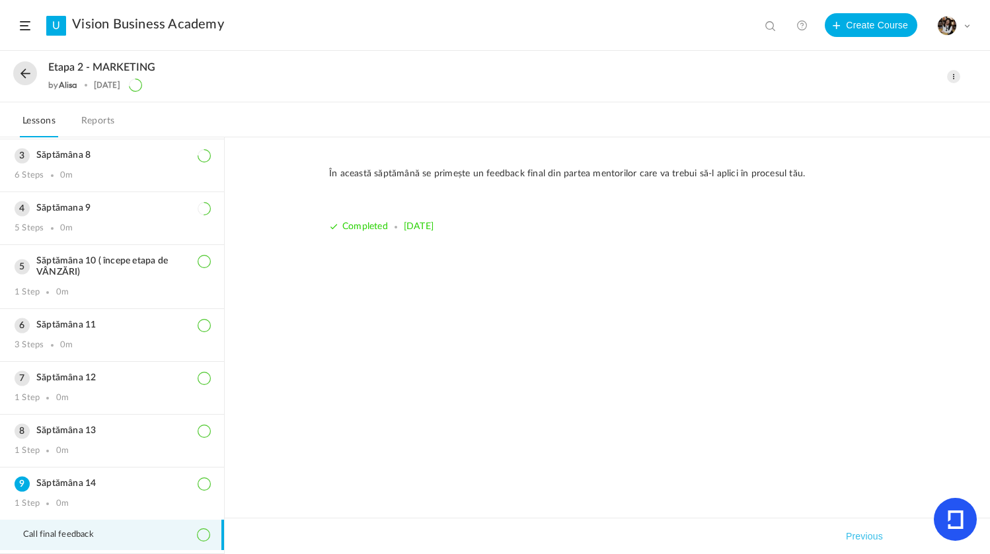
click at [28, 69] on button at bounding box center [25, 73] width 24 height 24
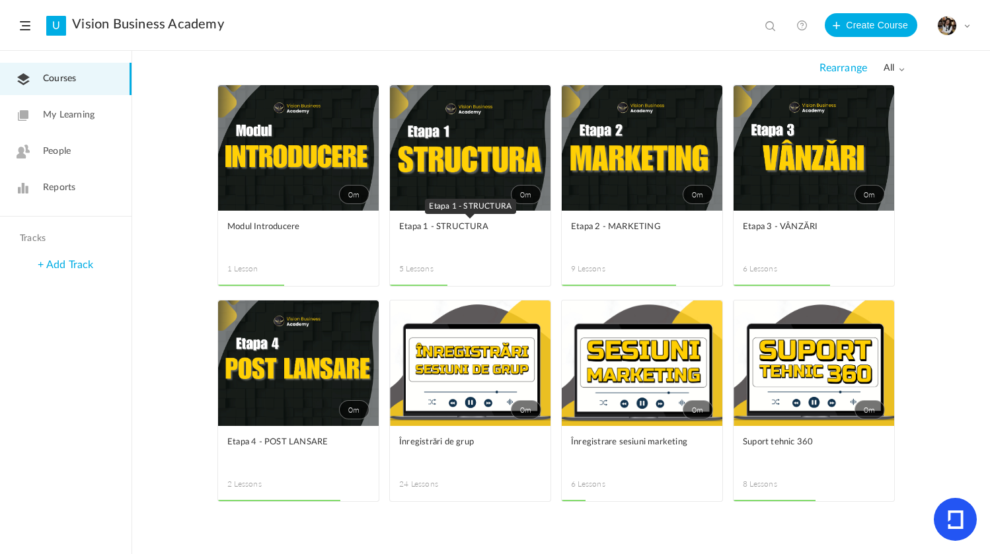
click at [498, 223] on span "Etapa 1 - STRUCTURA" at bounding box center [460, 227] width 122 height 15
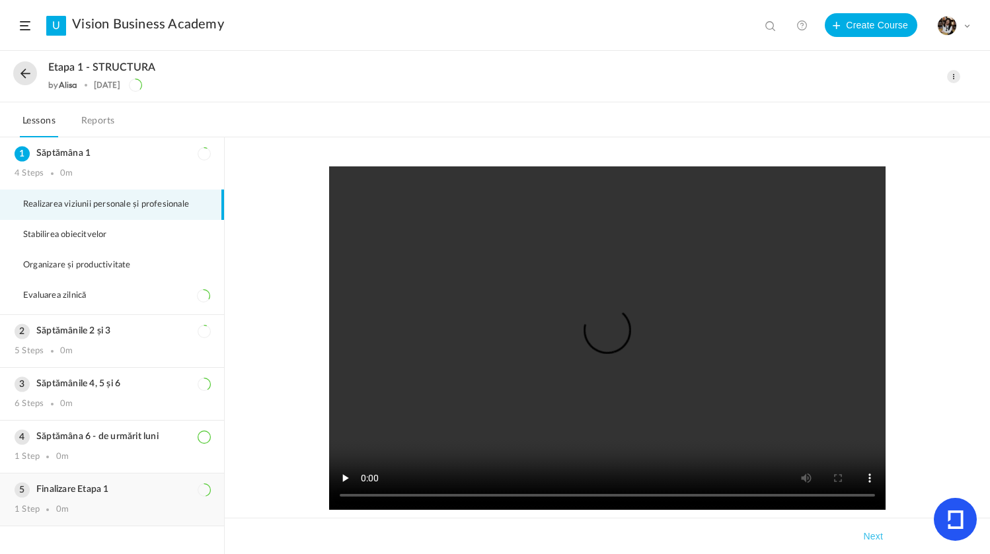
click at [88, 515] on div "Finalizare Etapa 1 1 Step 0m" at bounding box center [112, 500] width 224 height 52
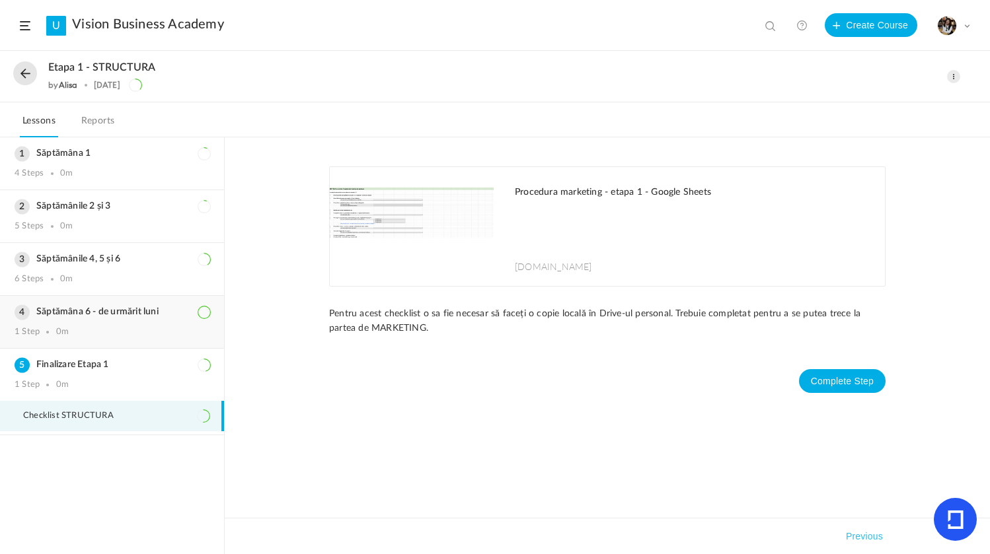
click at [156, 336] on div "1 Step 0m" at bounding box center [112, 332] width 195 height 11
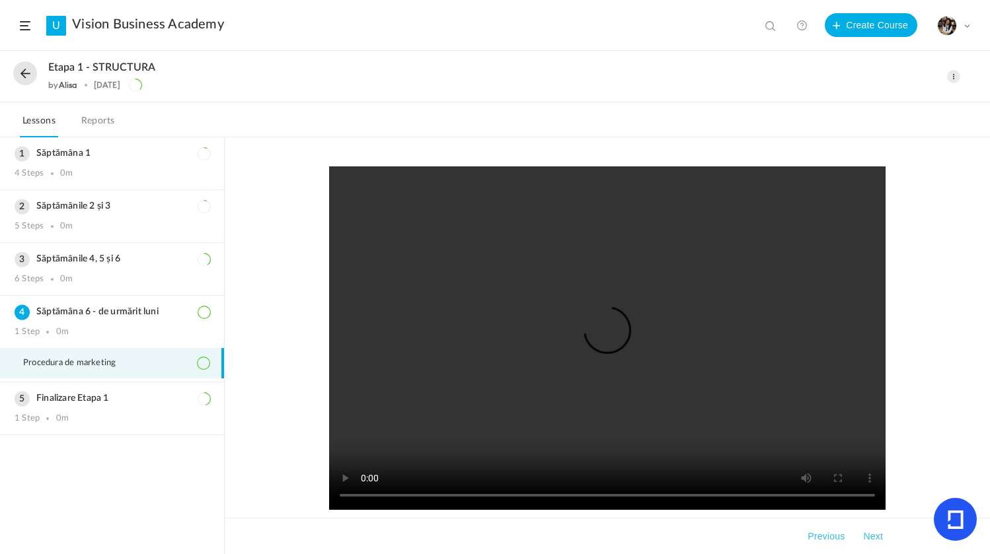
click at [117, 373] on li "Procedura de marketing" at bounding box center [112, 363] width 224 height 30
click at [604, 336] on video at bounding box center [607, 338] width 556 height 344
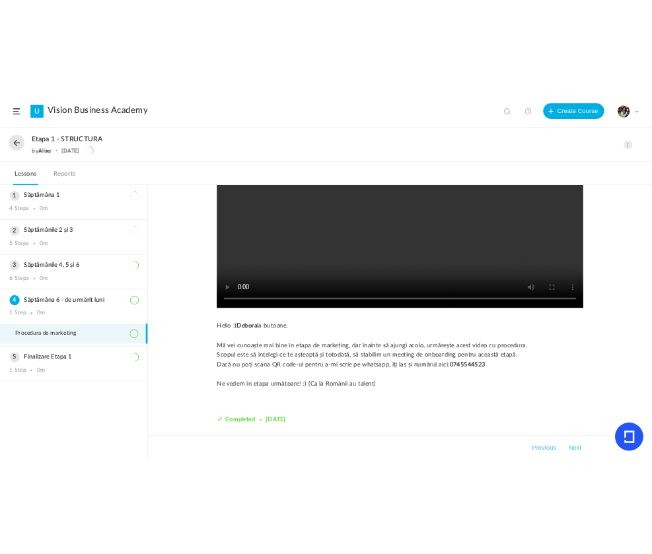
scroll to position [185, 0]
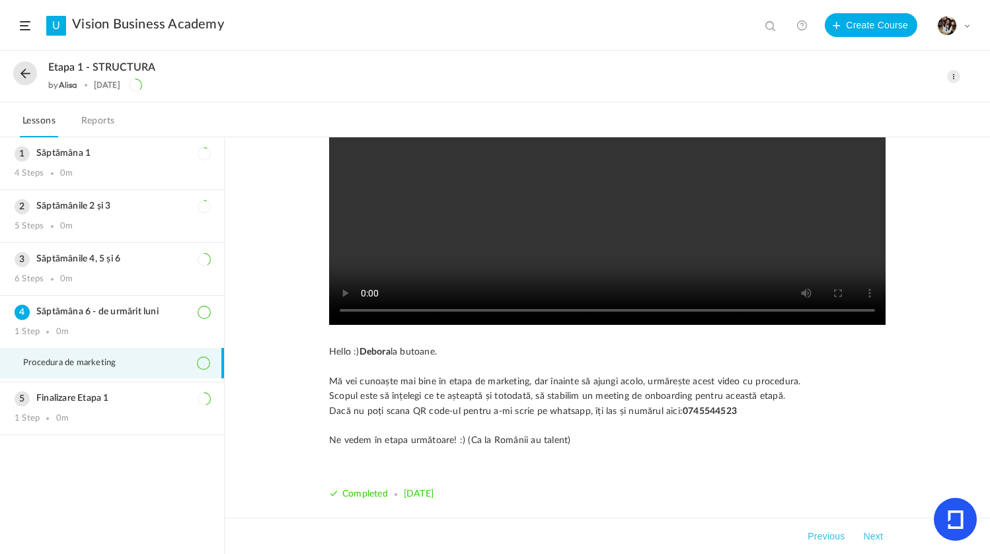
click at [491, 226] on video at bounding box center [607, 154] width 556 height 344
click at [33, 81] on button at bounding box center [25, 73] width 24 height 24
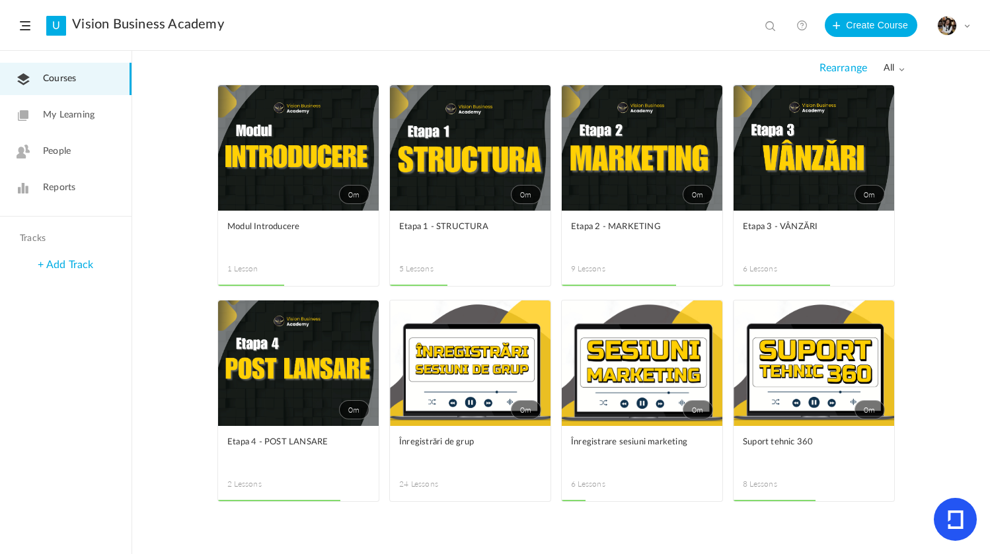
click at [624, 211] on figcaption "Etapa 2 - MARKETING 9 Lessons" at bounding box center [642, 248] width 161 height 75
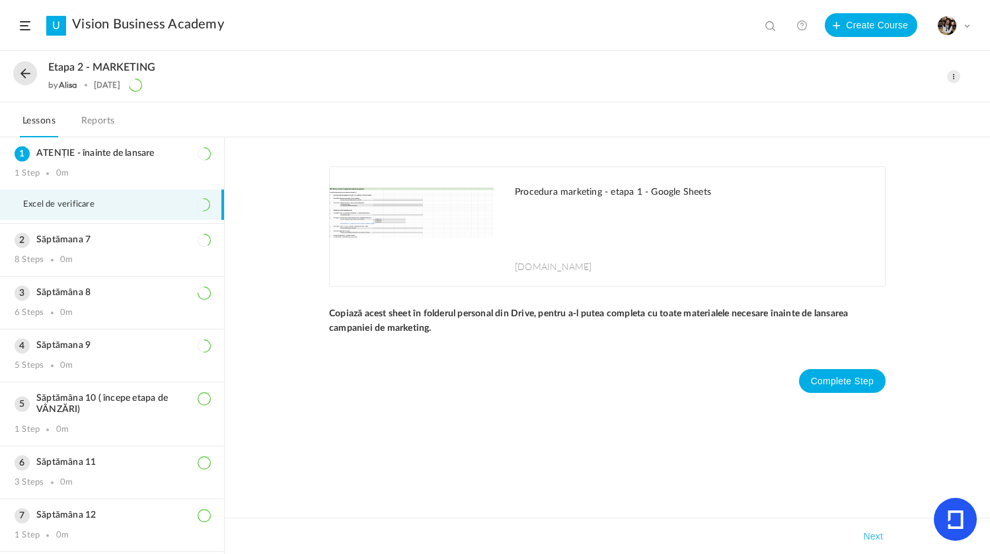
click at [23, 75] on button at bounding box center [25, 73] width 24 height 24
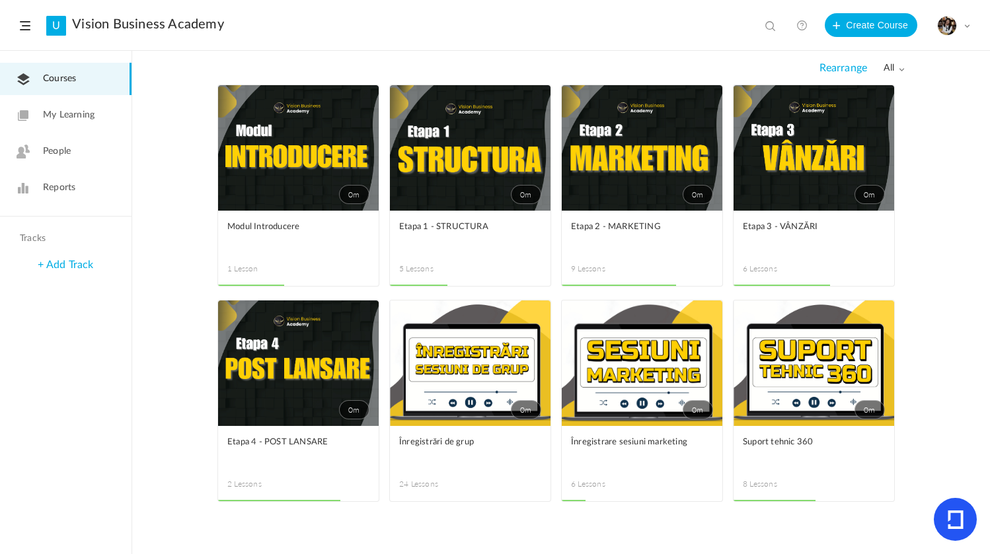
click at [831, 188] on link "0m" at bounding box center [813, 148] width 161 height 126
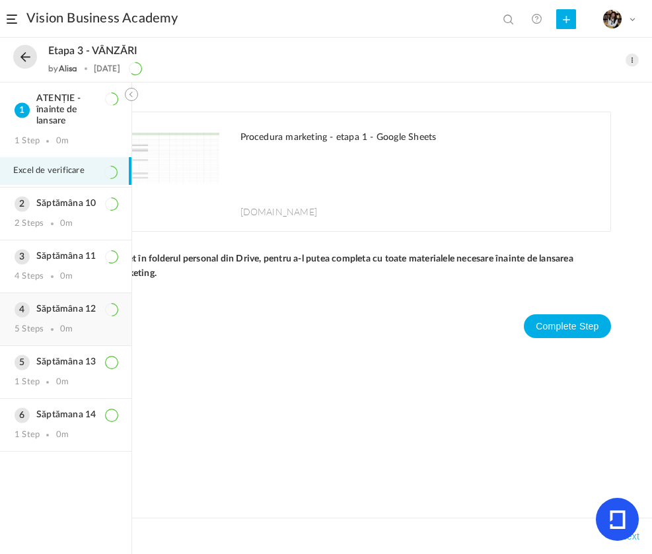
click at [85, 316] on div "Săptămâna 12 5 Steps 0m" at bounding box center [65, 319] width 131 height 52
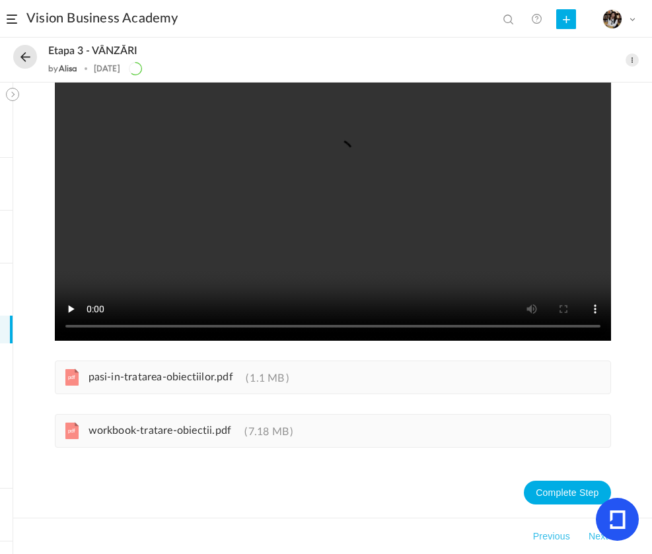
scroll to position [115, 0]
